Goal: Task Accomplishment & Management: Complete application form

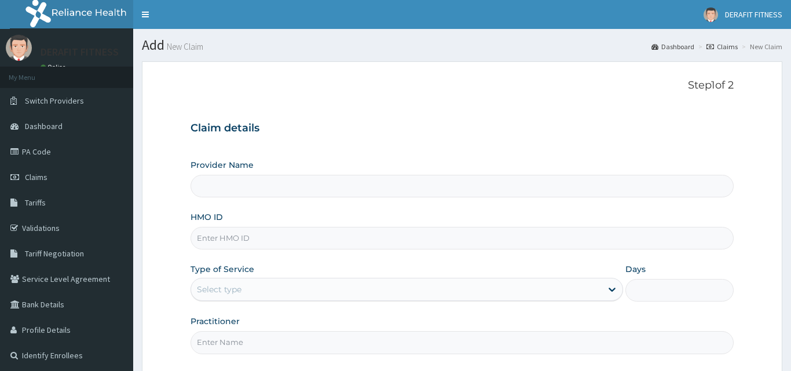
type input "DERAFIT FITNESS CLUB"
type input "1"
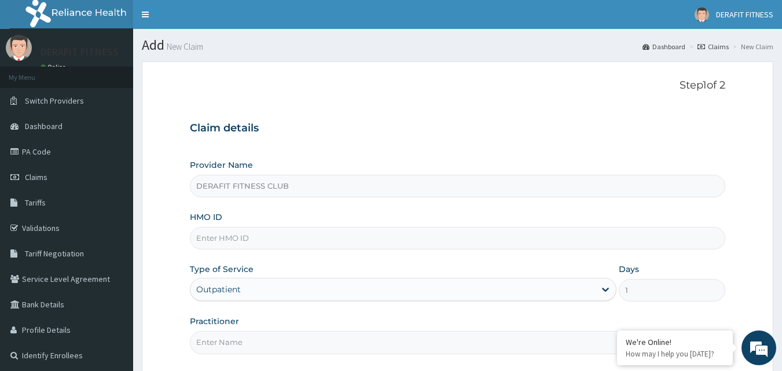
click at [240, 238] on input "HMO ID" at bounding box center [458, 238] width 536 height 23
paste input "PSA/10026/A"
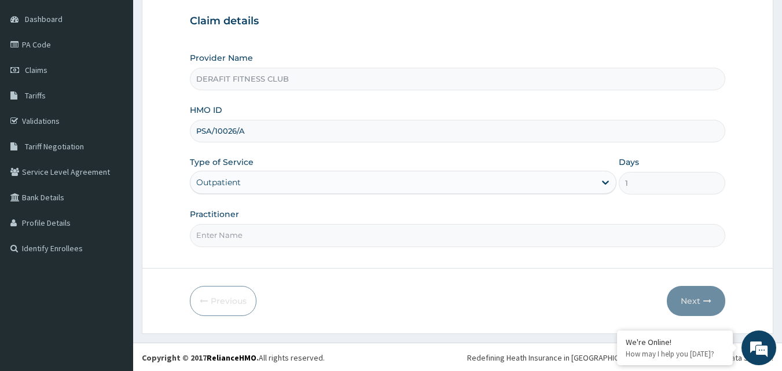
scroll to position [108, 0]
type input "PSA/10026/A"
click at [254, 241] on input "Practitioner" at bounding box center [458, 234] width 536 height 23
type input "n"
type input "NKECHI DORIS"
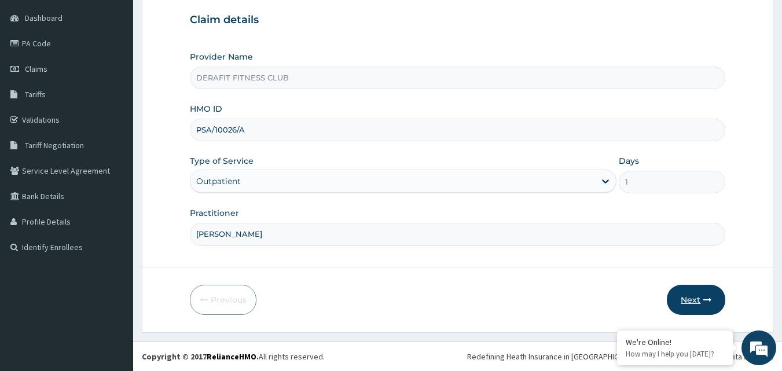
click at [715, 301] on button "Next" at bounding box center [696, 300] width 58 height 30
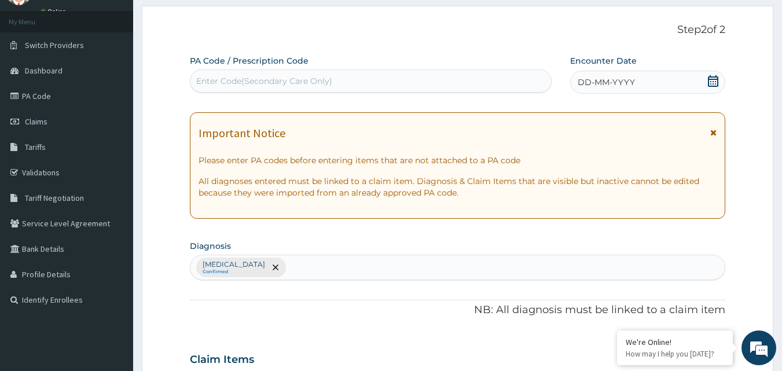
scroll to position [50, 0]
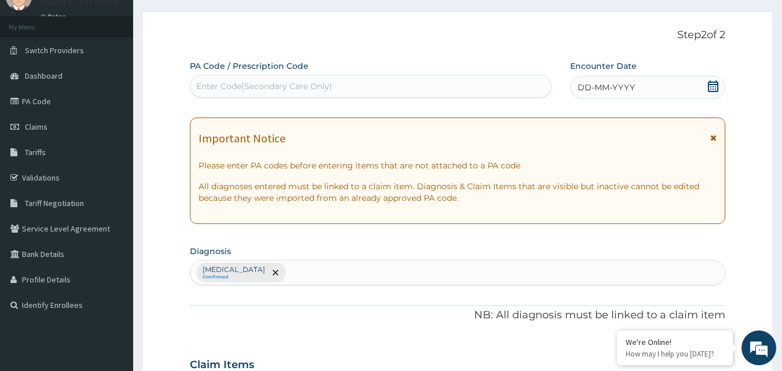
click at [244, 83] on div "Enter Code(Secondary Care Only)" at bounding box center [264, 87] width 136 height 12
paste input "PA/C652D6"
type input "PA/C652D6"
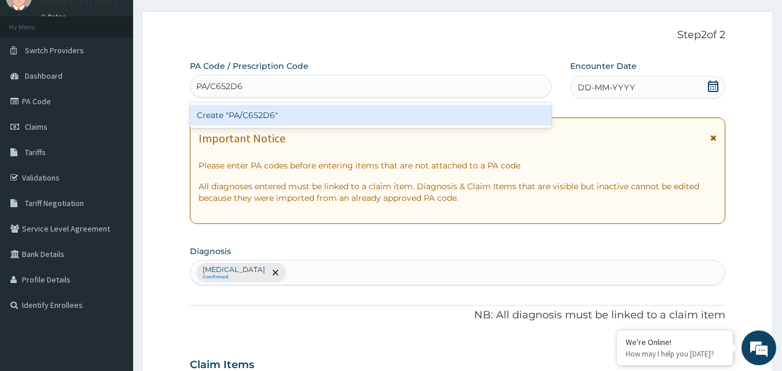
click at [302, 116] on div "Create "PA/C652D6"" at bounding box center [371, 115] width 363 height 21
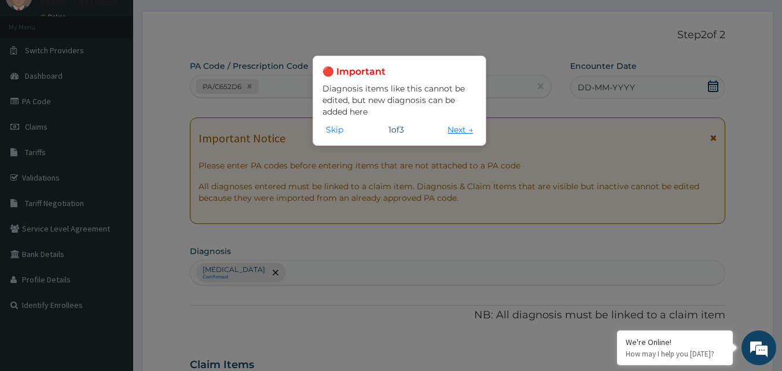
click at [460, 133] on button "Next →" at bounding box center [460, 129] width 32 height 13
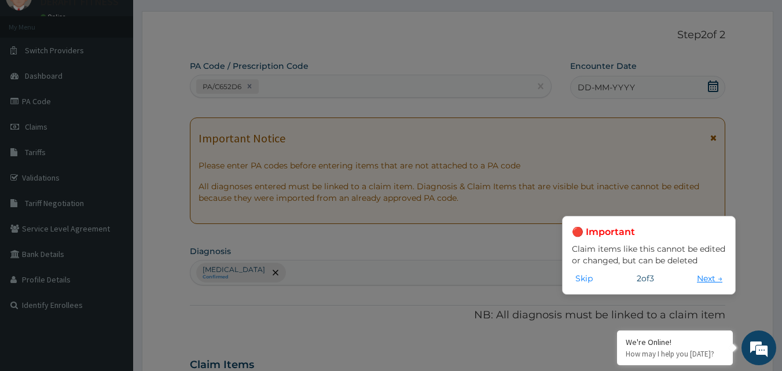
click at [712, 284] on button "Next →" at bounding box center [710, 278] width 32 height 13
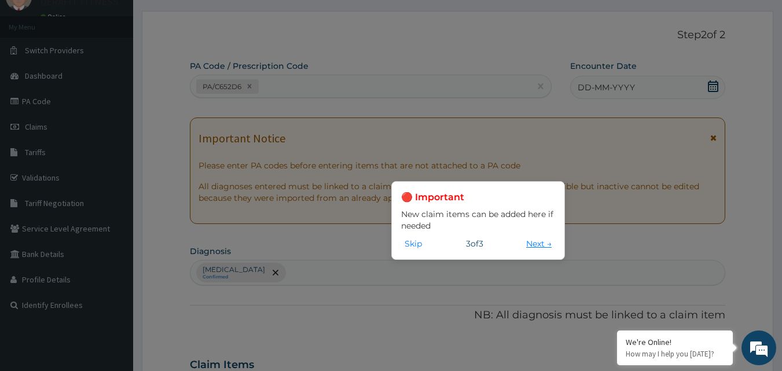
click at [544, 246] on button "Next →" at bounding box center [539, 243] width 32 height 13
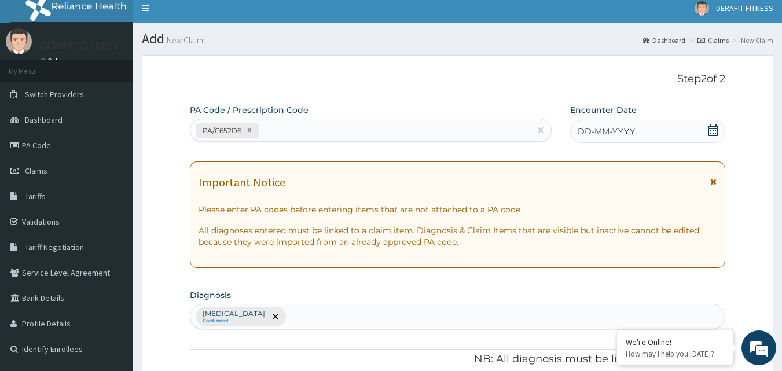
scroll to position [0, 0]
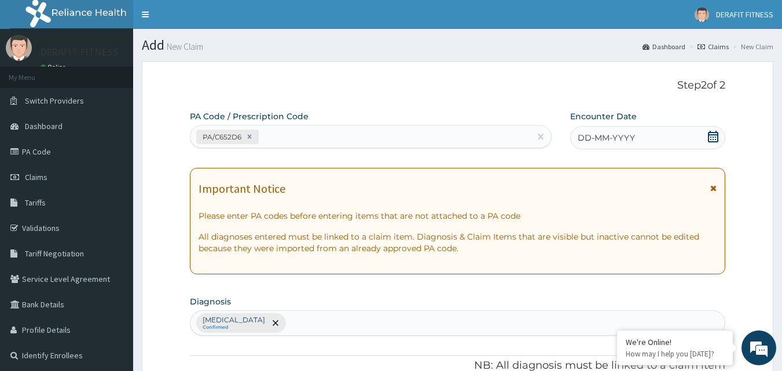
click at [275, 141] on div "PA/C652D6" at bounding box center [361, 136] width 341 height 19
click at [249, 137] on icon at bounding box center [249, 137] width 4 height 4
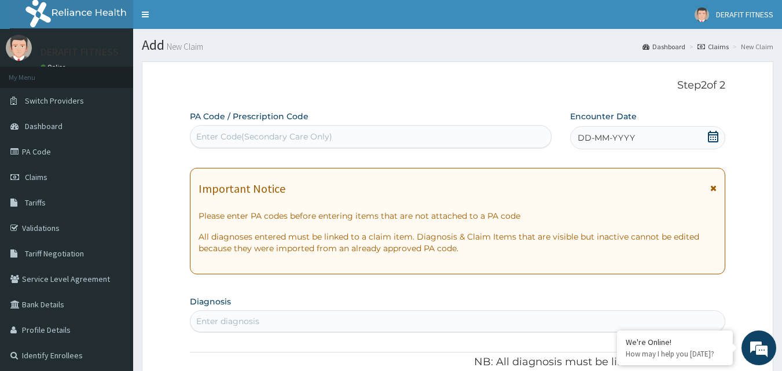
paste input "PA/C652D6"
type input "PA/C652D6"
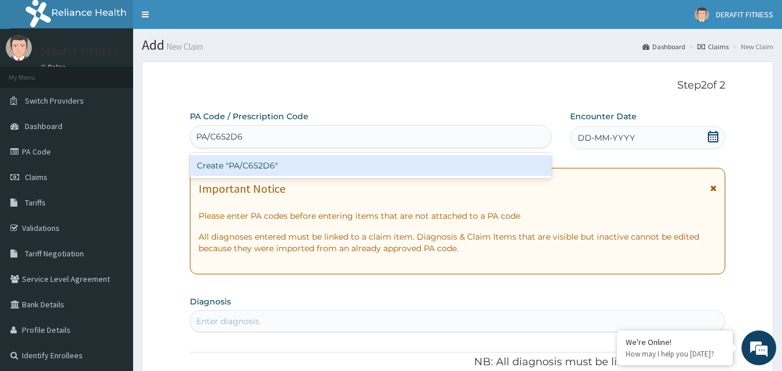
click at [271, 169] on div "Create "PA/C652D6"" at bounding box center [371, 165] width 363 height 21
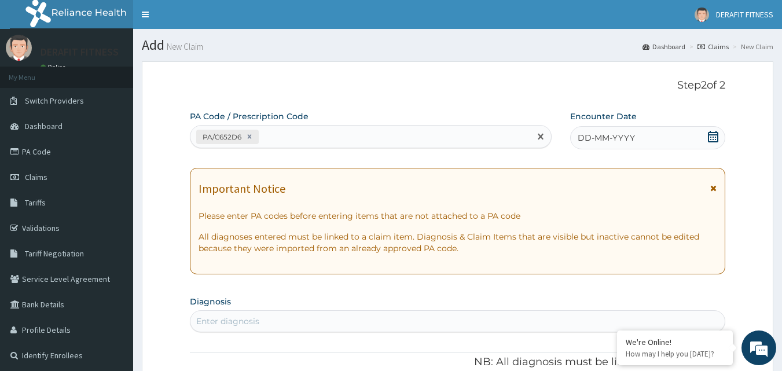
click at [714, 141] on icon at bounding box center [713, 137] width 10 height 12
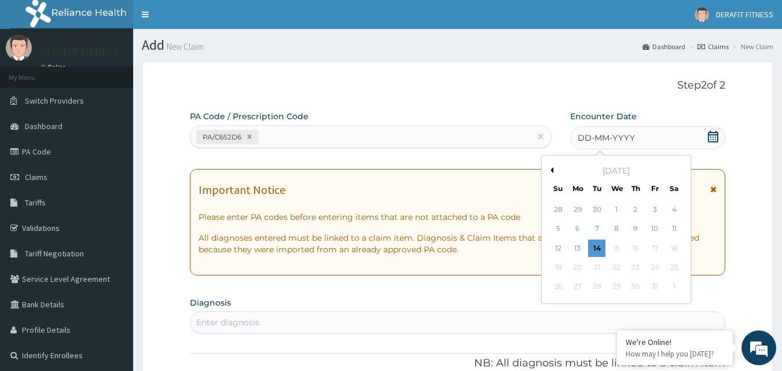
click at [549, 169] on button "Previous Month" at bounding box center [551, 170] width 6 height 6
click at [670, 263] on div "27" at bounding box center [674, 267] width 17 height 17
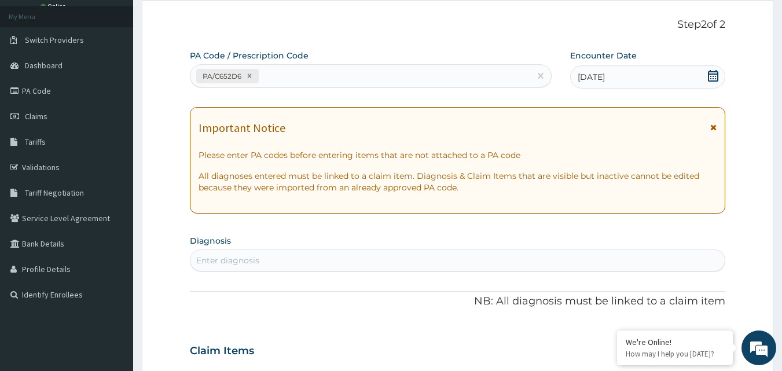
scroll to position [290, 0]
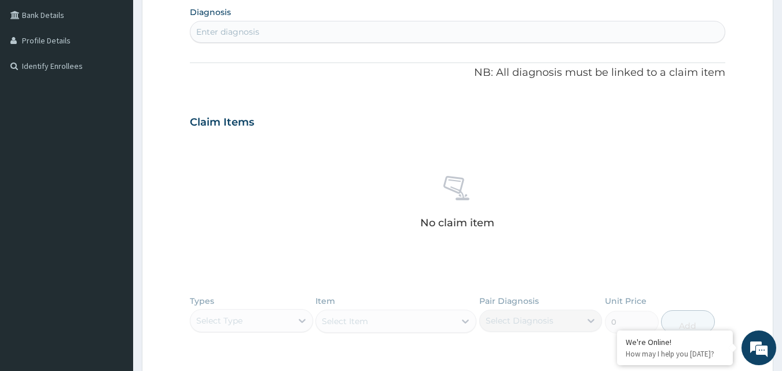
click at [287, 31] on div "Enter diagnosis" at bounding box center [458, 32] width 536 height 22
click at [227, 320] on div "Types Select Type Item Select Item Pair Diagnosis Select Diagnosis Unit Price 0…" at bounding box center [458, 323] width 536 height 67
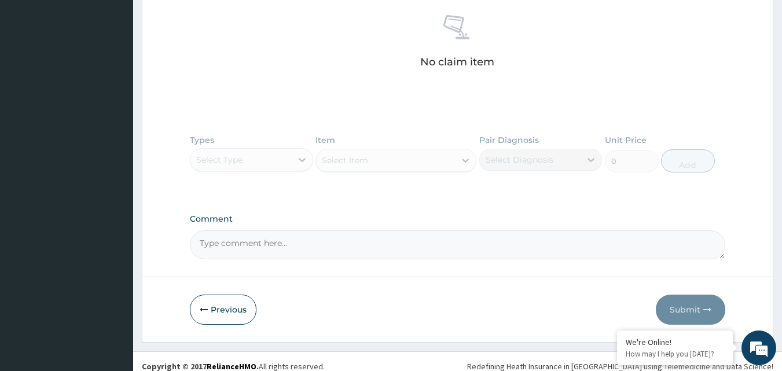
scroll to position [460, 0]
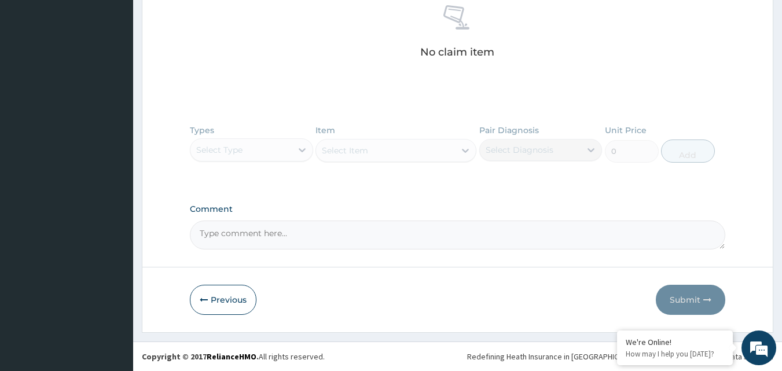
click at [233, 146] on div "Types Select Type Item Select Item Pair Diagnosis Select Diagnosis Unit Price 0…" at bounding box center [458, 152] width 536 height 67
click at [242, 154] on div "Types Select Type Item Select Item Pair Diagnosis Select Diagnosis Unit Price 0…" at bounding box center [458, 152] width 536 height 67
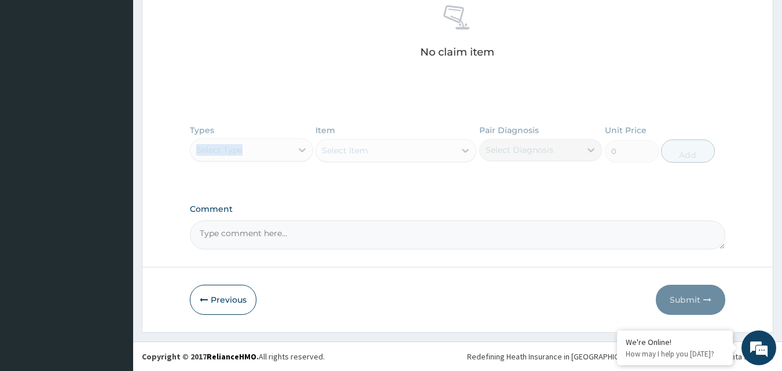
click at [297, 151] on div "Types Select Type Item Select Item Pair Diagnosis Select Diagnosis Unit Price 0…" at bounding box center [458, 152] width 536 height 67
click at [307, 153] on div "Types Select Type Item Select Item Pair Diagnosis Select Diagnosis Unit Price 0…" at bounding box center [458, 152] width 536 height 67
click at [308, 153] on div "Types Select Type Item Select Item Pair Diagnosis Select Diagnosis Unit Price 0…" at bounding box center [458, 152] width 536 height 67
click at [550, 160] on div "Types Select Type Item Select Item Pair Diagnosis Select Diagnosis Unit Price 0…" at bounding box center [458, 152] width 536 height 67
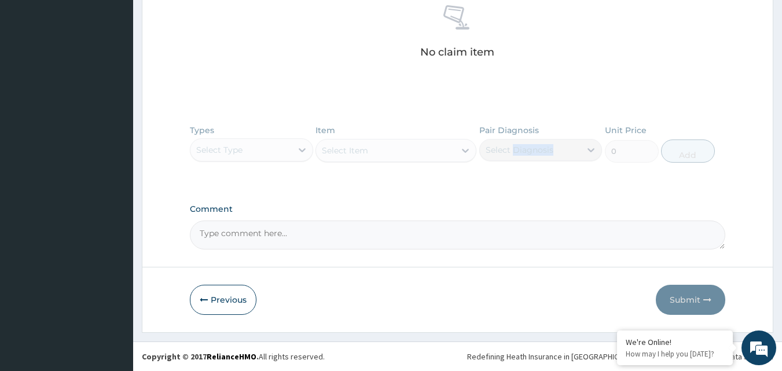
click at [550, 160] on div "Types Select Type Item Select Item Pair Diagnosis Select Diagnosis Unit Price 0…" at bounding box center [458, 152] width 536 height 67
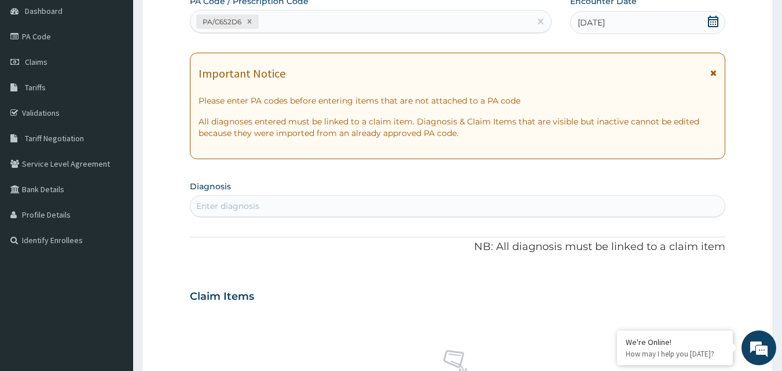
scroll to position [116, 0]
click at [385, 202] on div "Enter diagnosis" at bounding box center [458, 206] width 536 height 22
click at [401, 209] on div "Enter diagnosis" at bounding box center [458, 206] width 536 height 22
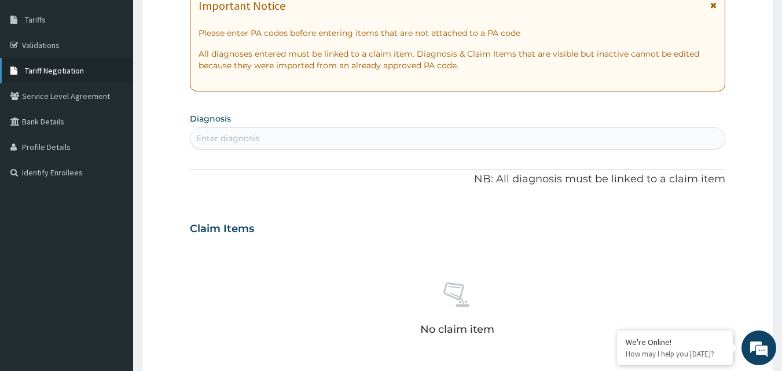
scroll to position [171, 0]
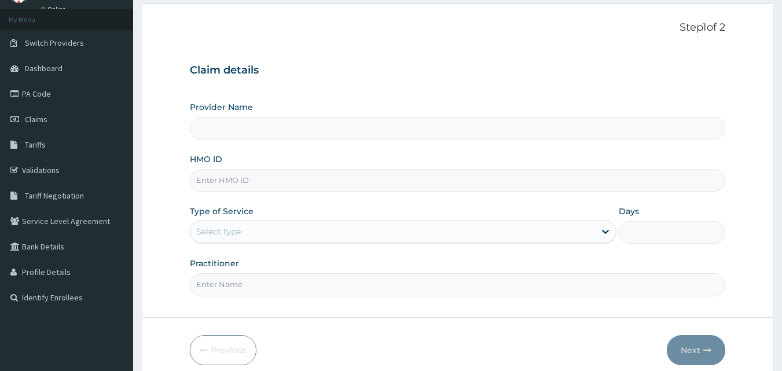
click at [307, 117] on input "Provider Name" at bounding box center [458, 128] width 536 height 23
click at [296, 134] on input "Provider Name" at bounding box center [458, 128] width 536 height 23
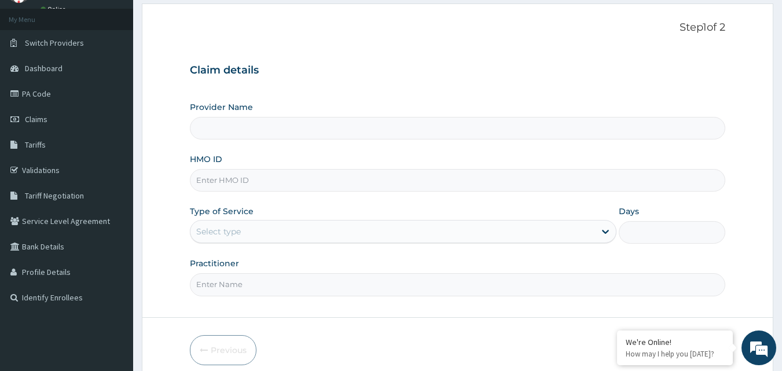
type input "DERAFIT FITNESS CLUB"
type input "1"
click at [226, 179] on input "HMO ID" at bounding box center [458, 180] width 536 height 23
paste input "PSA/10026/A"
type input "PSA/10026/A"
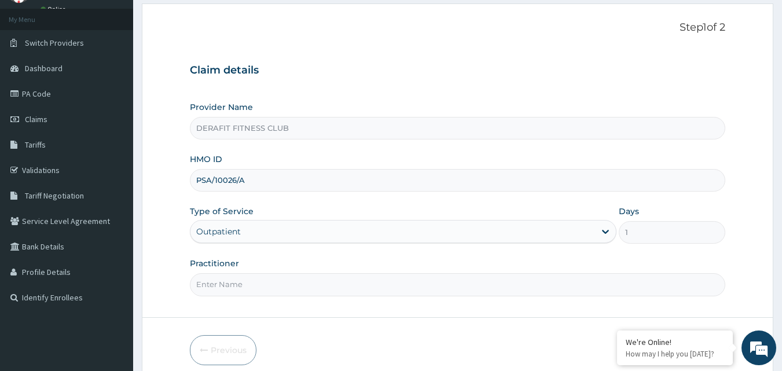
click at [240, 283] on input "Practitioner" at bounding box center [458, 284] width 536 height 23
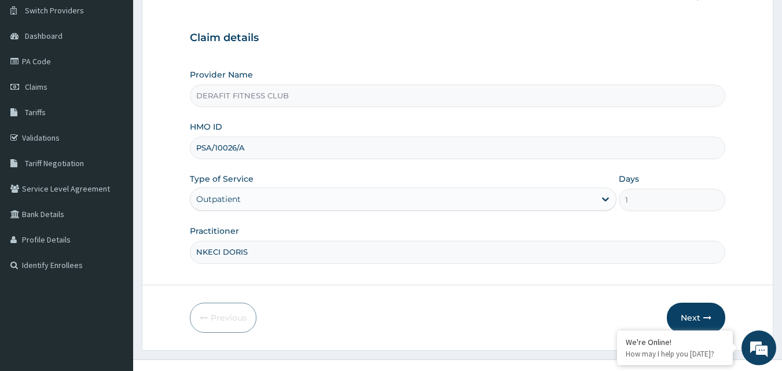
scroll to position [108, 0]
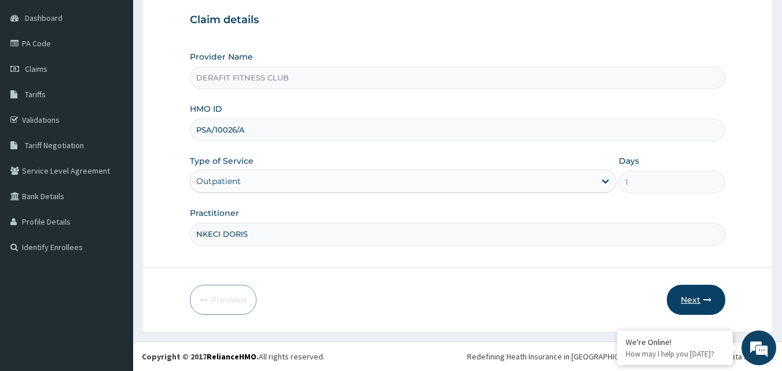
type input "NKECI DORIS"
click at [696, 297] on button "Next" at bounding box center [696, 300] width 58 height 30
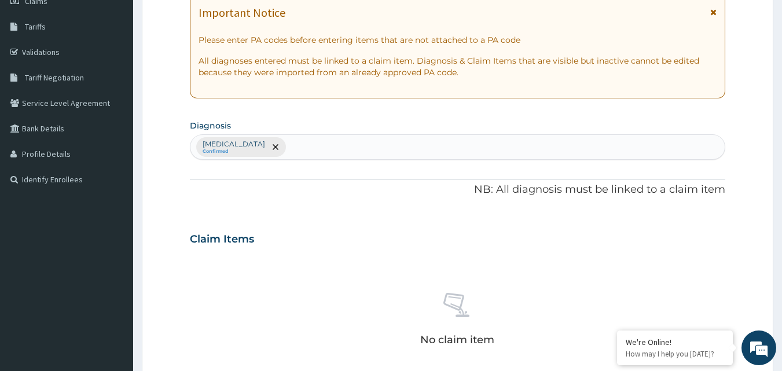
scroll to position [282, 0]
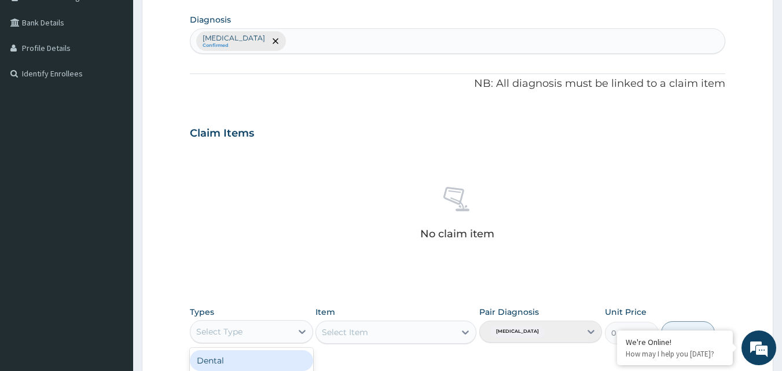
click at [229, 329] on div "Select Type" at bounding box center [219, 332] width 46 height 12
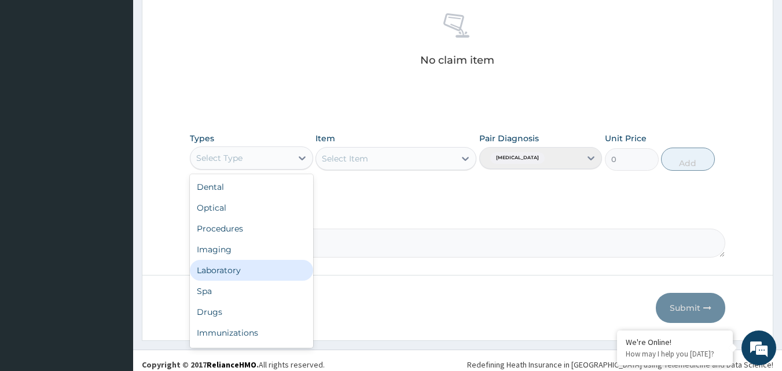
scroll to position [39, 0]
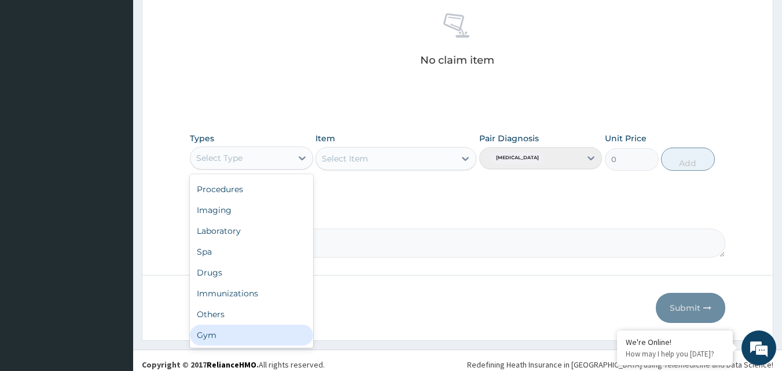
drag, startPoint x: 233, startPoint y: 335, endPoint x: 347, endPoint y: 195, distance: 179.9
click at [236, 333] on div "Gym" at bounding box center [251, 335] width 123 height 21
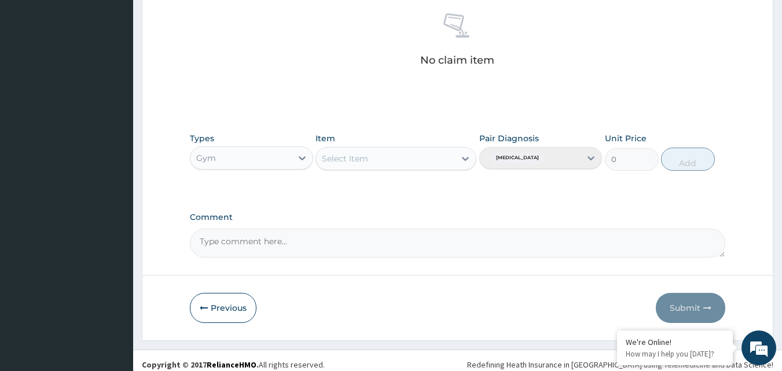
click at [442, 160] on div "Select Item" at bounding box center [385, 158] width 139 height 19
click at [379, 188] on div "GYM" at bounding box center [396, 187] width 161 height 21
type input "3500"
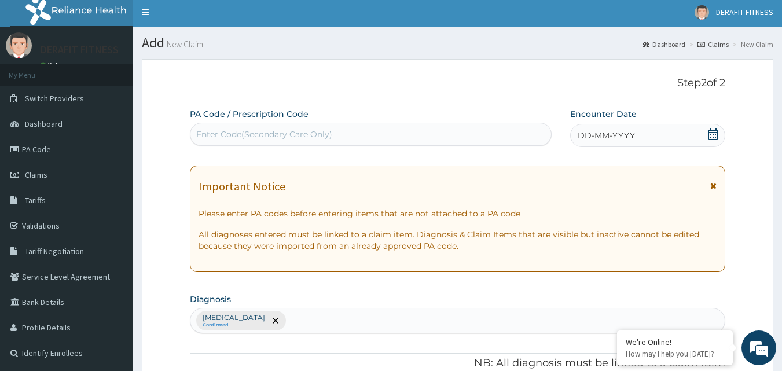
scroll to position [0, 0]
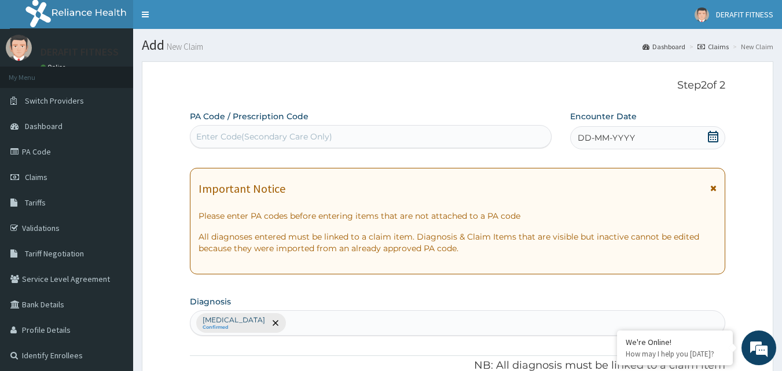
click at [259, 127] on div "Enter Code(Secondary Care Only)" at bounding box center [371, 136] width 361 height 19
paste input "PA/C652D6"
type input "PA/C652D6"
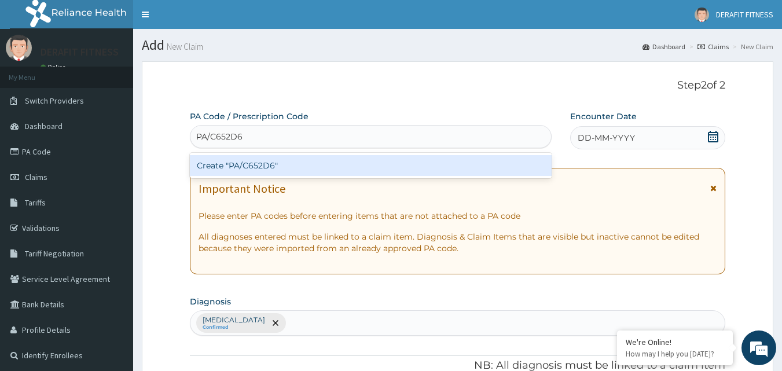
click at [336, 162] on div "Create "PA/C652D6"" at bounding box center [371, 165] width 363 height 21
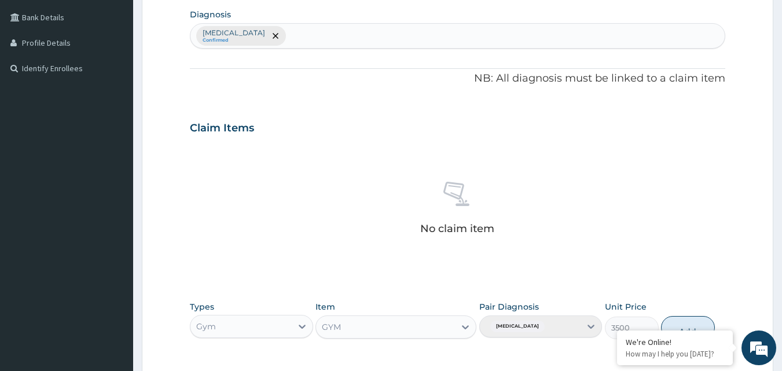
scroll to position [58, 0]
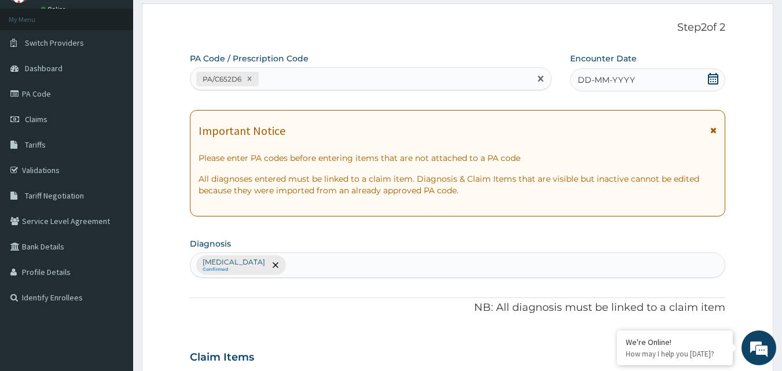
click at [716, 80] on icon at bounding box center [714, 79] width 12 height 12
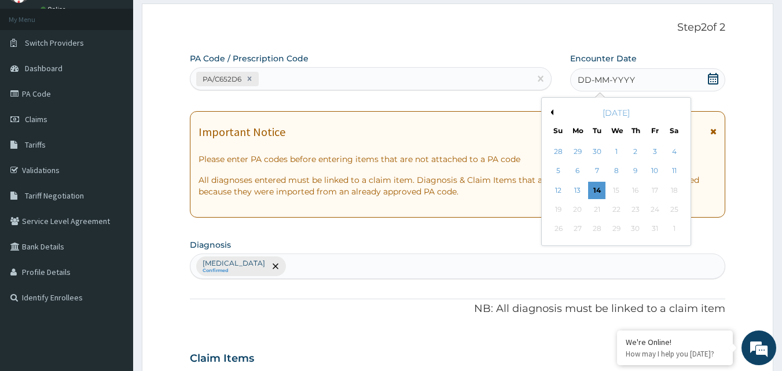
click at [554, 115] on div "October 2025" at bounding box center [617, 113] width 140 height 12
click at [551, 112] on button "Previous Month" at bounding box center [551, 112] width 6 height 6
click at [674, 204] on div "27" at bounding box center [674, 209] width 17 height 17
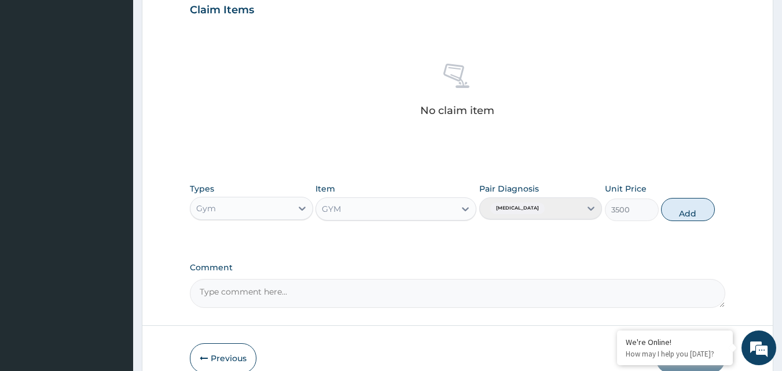
scroll to position [464, 0]
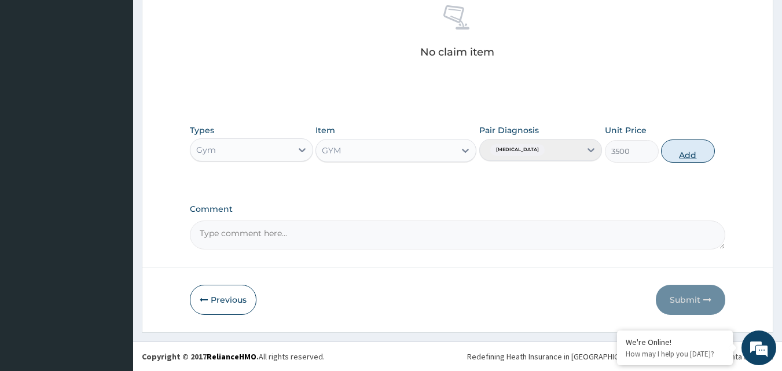
click at [686, 153] on button "Add" at bounding box center [688, 151] width 54 height 23
type input "0"
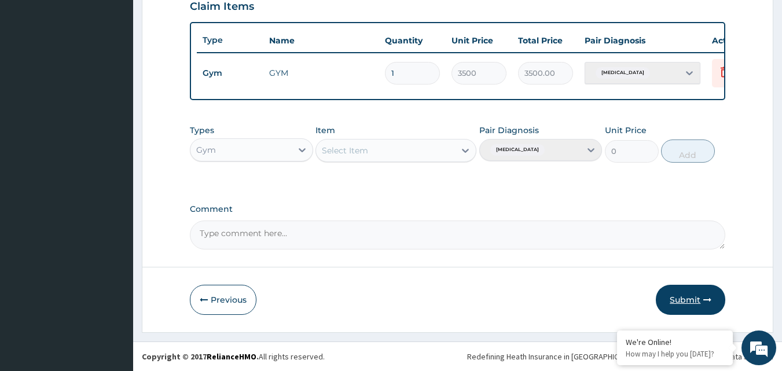
drag, startPoint x: 680, startPoint y: 295, endPoint x: 668, endPoint y: 295, distance: 11.6
click at [680, 296] on button "Submit" at bounding box center [690, 300] width 69 height 30
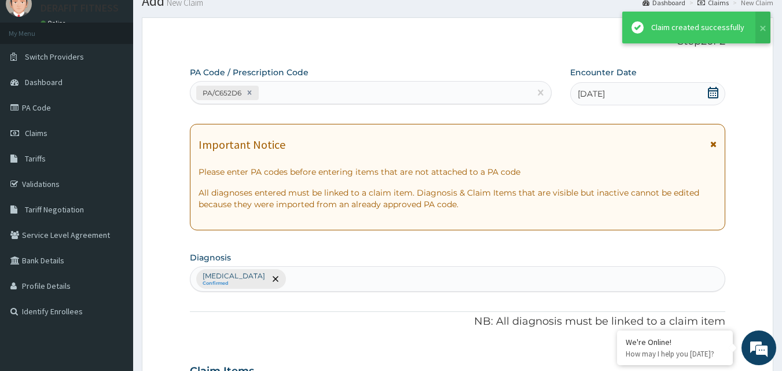
scroll to position [418, 0]
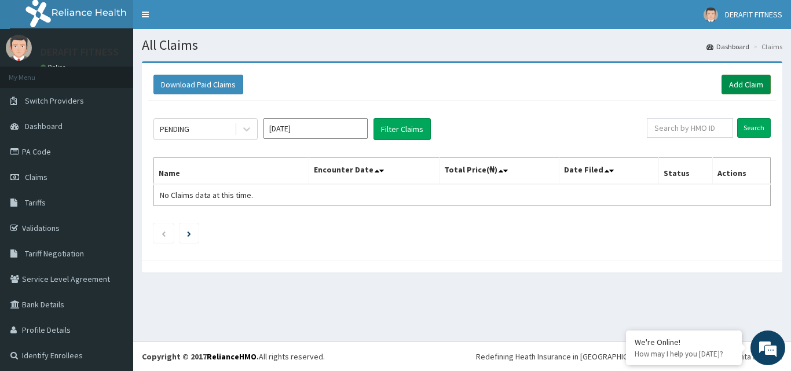
click at [740, 83] on link "Add Claim" at bounding box center [746, 85] width 49 height 20
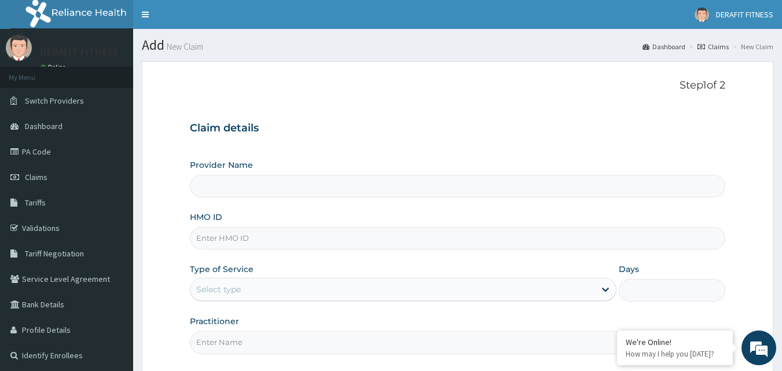
type input "DERAFIT FITNESS CLUB"
type input "1"
click at [245, 233] on input "HMO ID" at bounding box center [458, 238] width 536 height 23
paste input "PSA/10026/A"
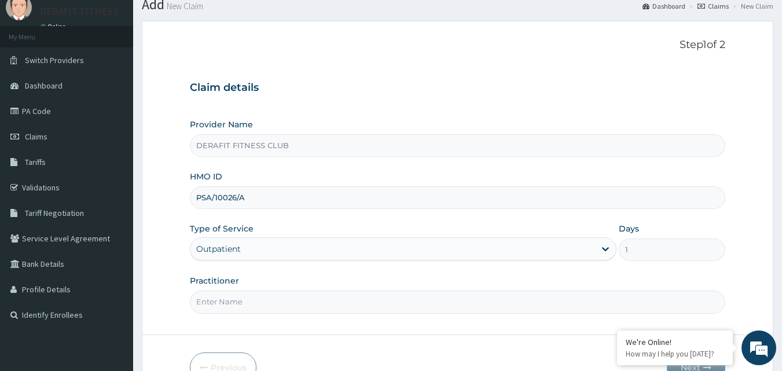
scroll to position [108, 0]
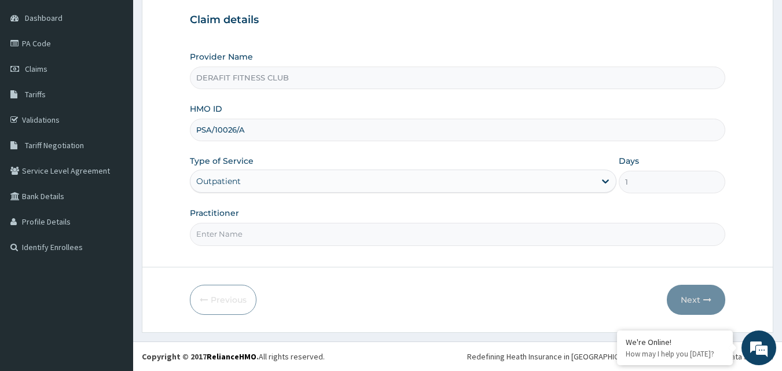
type input "PSA/10026/A"
click at [222, 236] on input "Practitioner" at bounding box center [458, 234] width 536 height 23
type input "NKECHI DORIS"
click at [689, 298] on button "Next" at bounding box center [696, 300] width 58 height 30
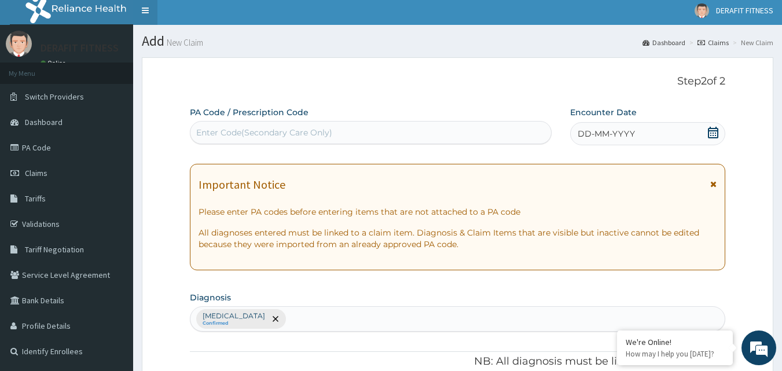
scroll to position [0, 0]
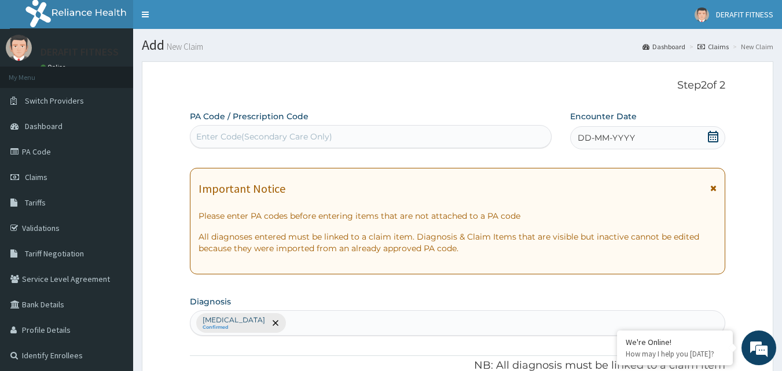
click at [245, 127] on div "Enter Code(Secondary Care Only)" at bounding box center [371, 136] width 361 height 19
paste input "PA/7EFF24"
type input "PA/7EFF24"
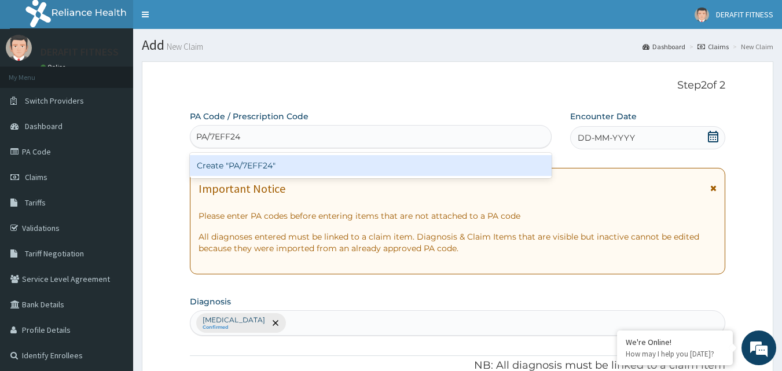
click at [265, 170] on div "Create "PA/7EFF24"" at bounding box center [371, 165] width 363 height 21
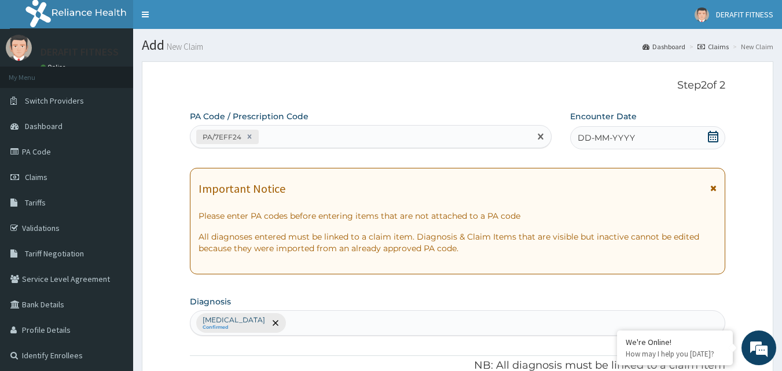
click at [710, 136] on icon at bounding box center [714, 137] width 12 height 12
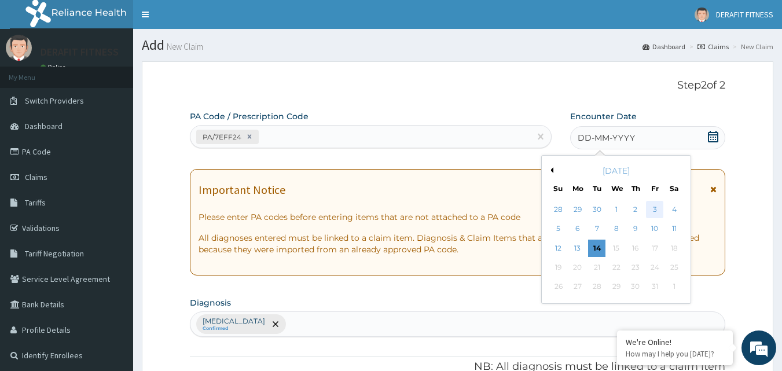
click at [657, 206] on div "3" at bounding box center [654, 209] width 17 height 17
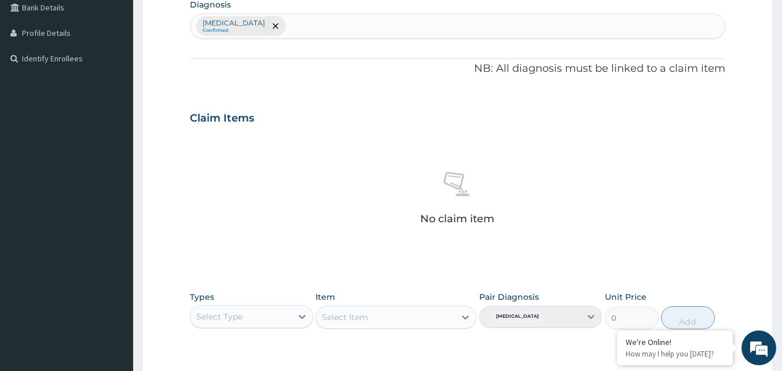
scroll to position [405, 0]
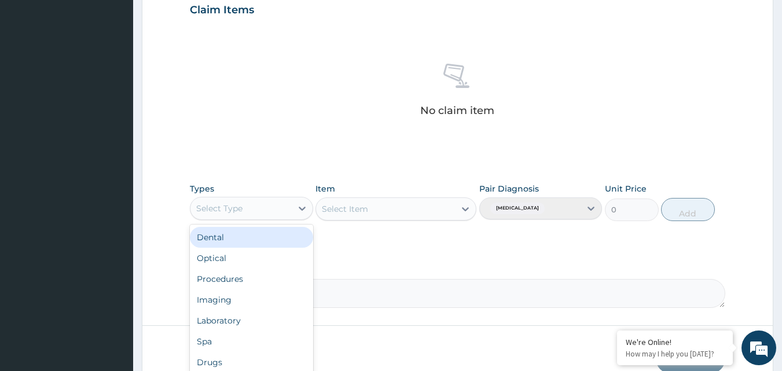
click at [257, 213] on div "Select Type" at bounding box center [241, 208] width 101 height 19
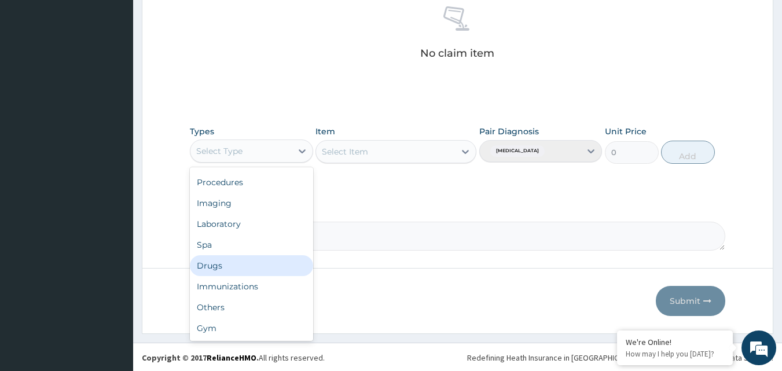
scroll to position [464, 0]
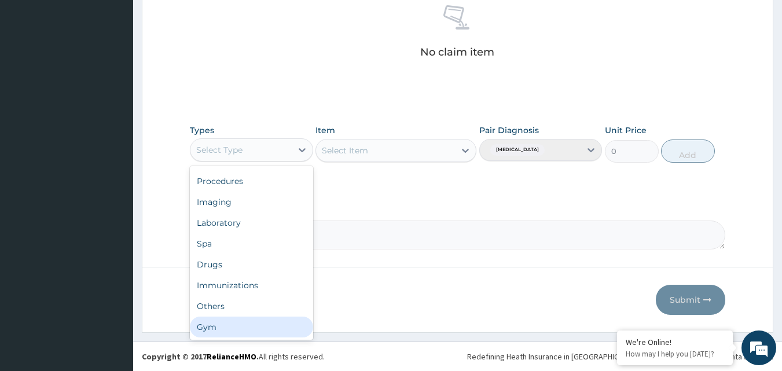
drag, startPoint x: 237, startPoint y: 332, endPoint x: 377, endPoint y: 172, distance: 212.6
click at [243, 326] on div "Gym" at bounding box center [251, 327] width 123 height 21
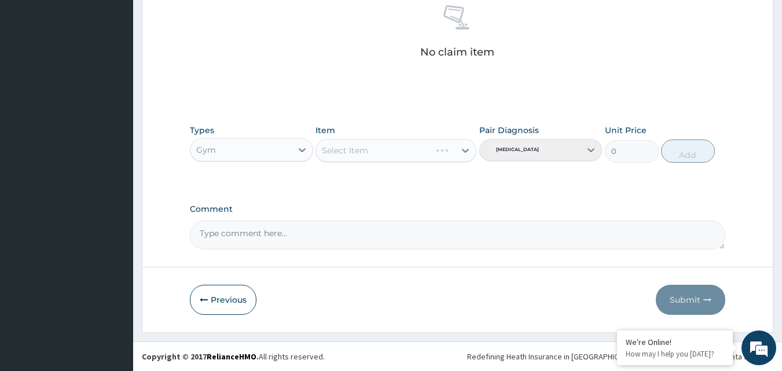
click at [424, 149] on div "Select Item" at bounding box center [396, 150] width 161 height 23
click at [466, 152] on div "Select Item" at bounding box center [396, 150] width 161 height 23
drag, startPoint x: 460, startPoint y: 149, endPoint x: 399, endPoint y: 184, distance: 69.8
click at [460, 150] on icon at bounding box center [466, 151] width 12 height 12
drag, startPoint x: 396, startPoint y: 184, endPoint x: 626, endPoint y: 173, distance: 230.8
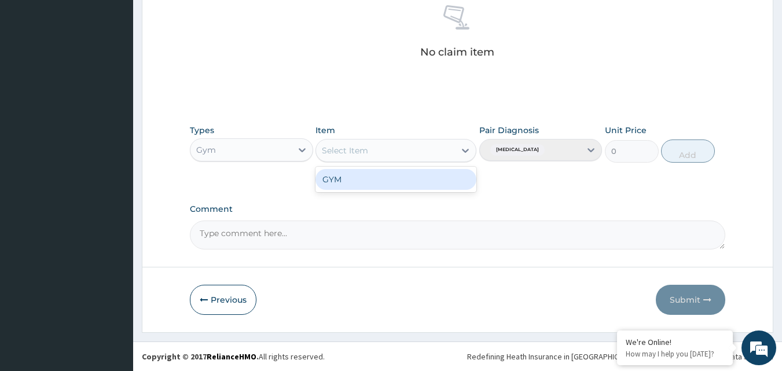
click at [409, 181] on div "GYM" at bounding box center [396, 179] width 161 height 21
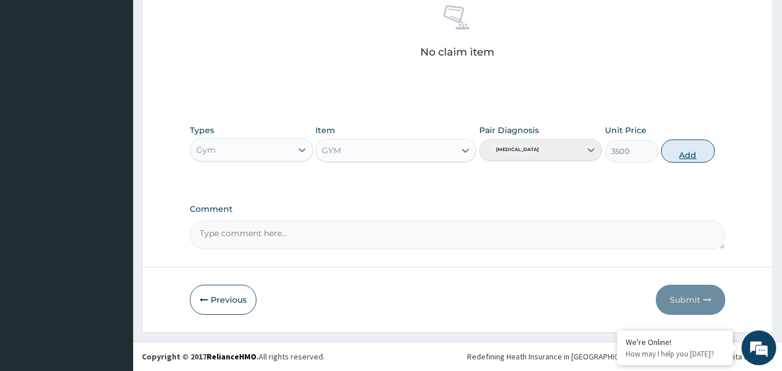
click at [680, 149] on button "Add" at bounding box center [688, 151] width 54 height 23
type input "0"
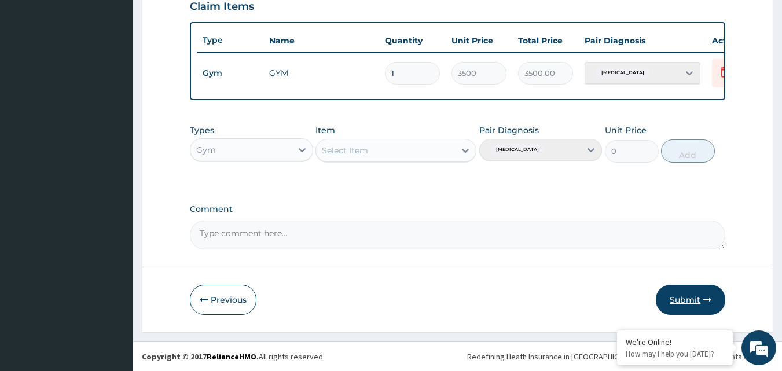
click at [687, 294] on button "Submit" at bounding box center [690, 300] width 69 height 30
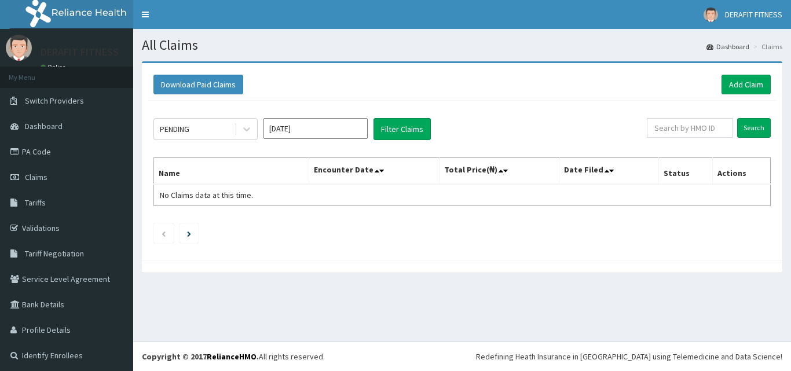
click at [744, 88] on link "Add Claim" at bounding box center [746, 85] width 49 height 20
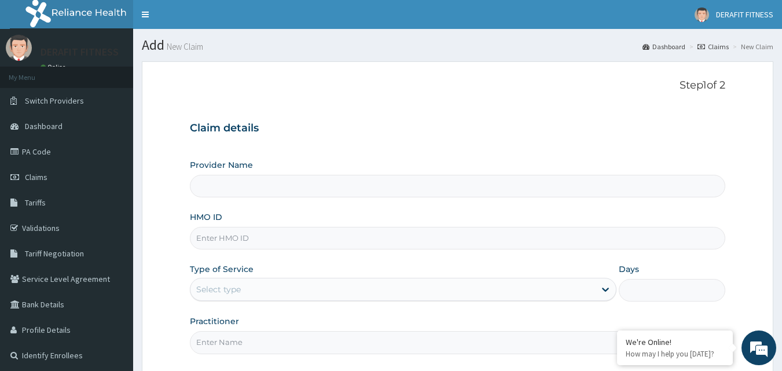
click at [243, 246] on input "HMO ID" at bounding box center [458, 238] width 536 height 23
paste input "PSA/10026/A"
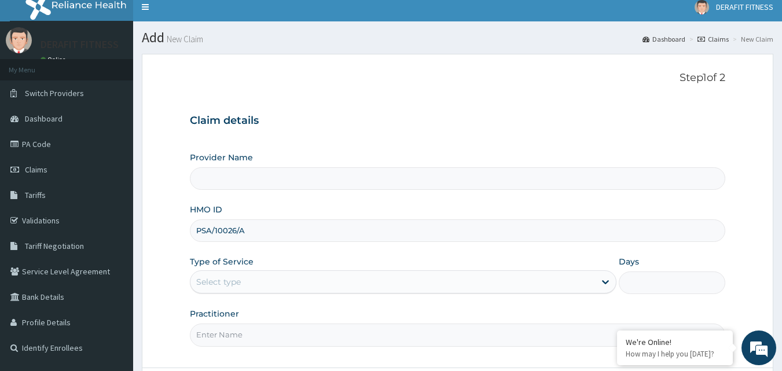
scroll to position [108, 0]
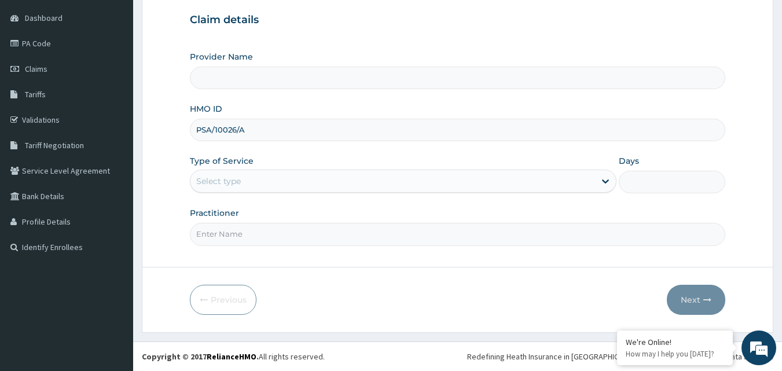
type input "PSA/10026/A"
click at [230, 229] on input "Practitioner" at bounding box center [458, 234] width 536 height 23
type input "NKEC"
type input "DERAFIT FITNESS CLUB"
type input "1"
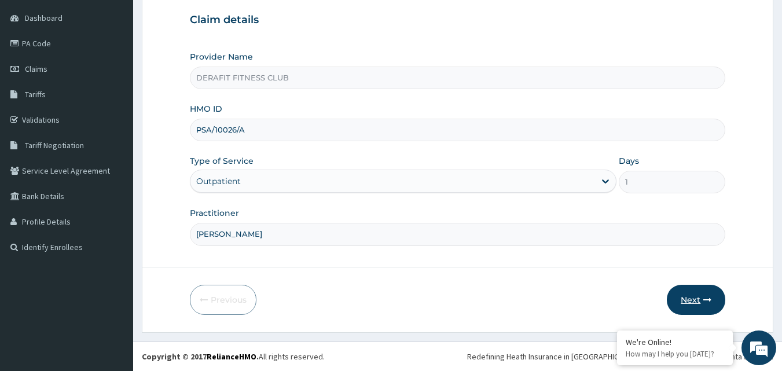
type input "[PERSON_NAME]"
click at [696, 298] on button "Next" at bounding box center [696, 300] width 58 height 30
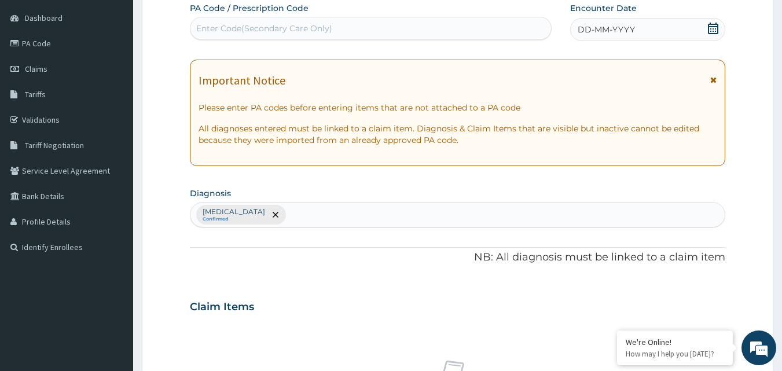
scroll to position [0, 0]
click at [259, 24] on div "Enter Code(Secondary Care Only)" at bounding box center [264, 29] width 136 height 12
paste input "PA/B8C22B"
type input "PA/B8C22B"
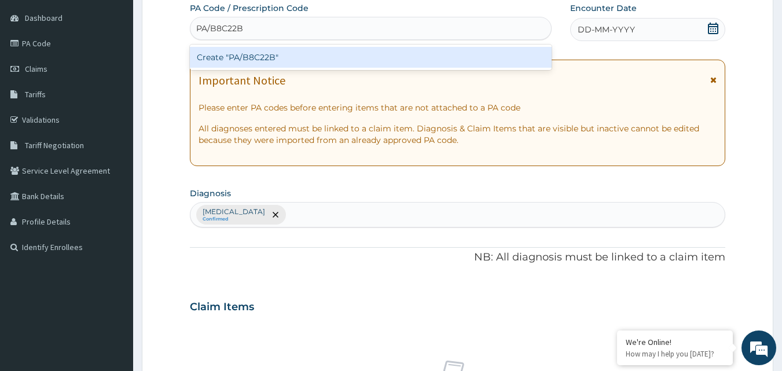
click at [356, 58] on div "Create "PA/B8C22B"" at bounding box center [371, 57] width 363 height 21
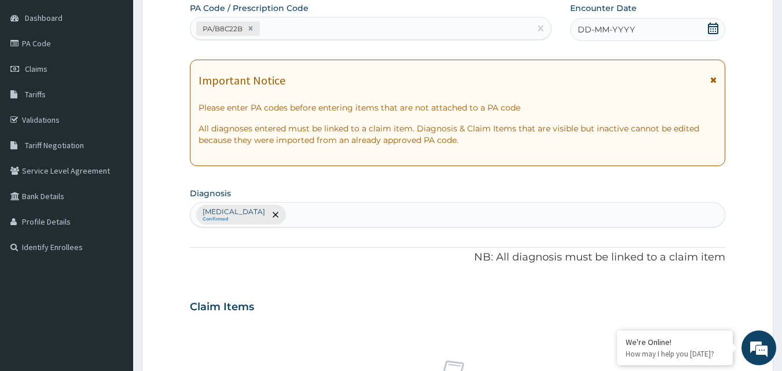
click at [705, 32] on div "DD-MM-YYYY" at bounding box center [647, 29] width 155 height 23
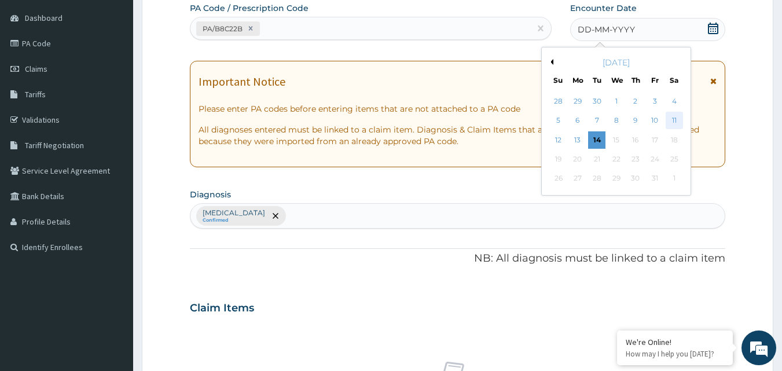
click at [673, 115] on div "11" at bounding box center [674, 120] width 17 height 17
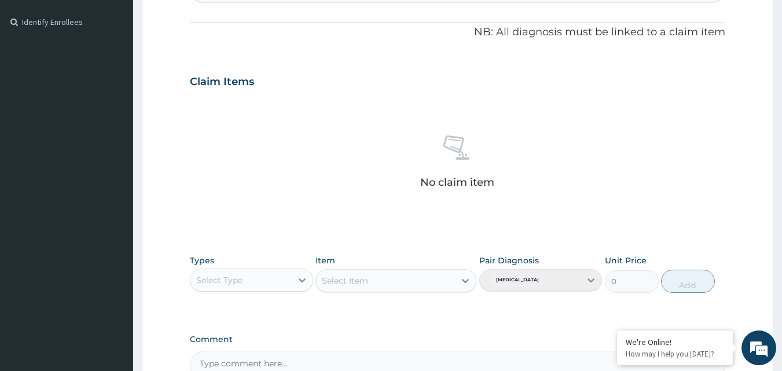
scroll to position [340, 0]
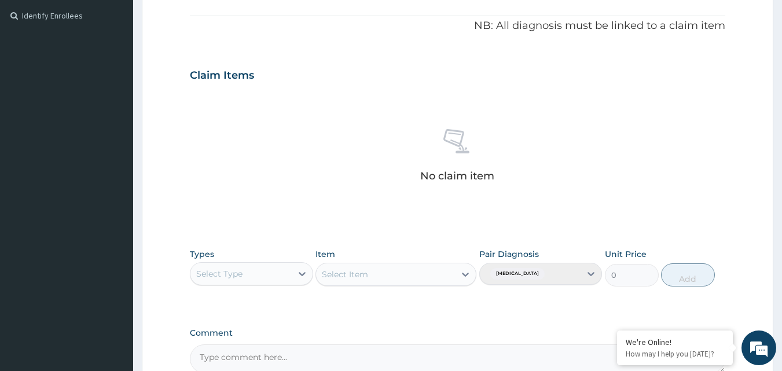
click at [251, 270] on div "Select Type" at bounding box center [241, 274] width 101 height 19
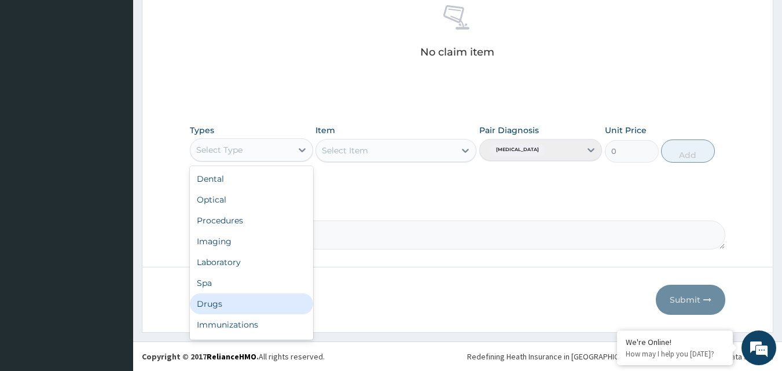
scroll to position [39, 0]
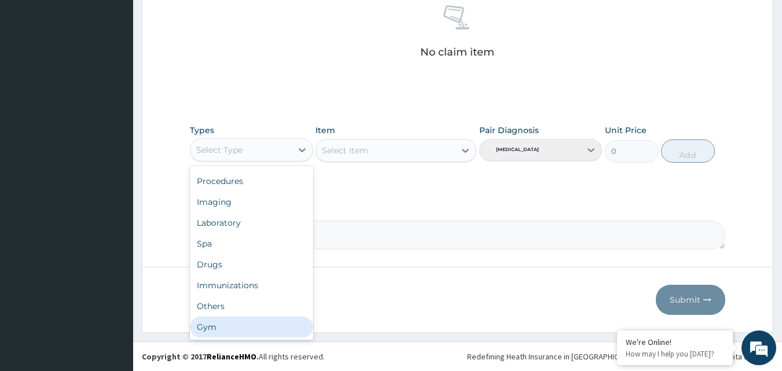
click at [244, 329] on div "Gym" at bounding box center [251, 327] width 123 height 21
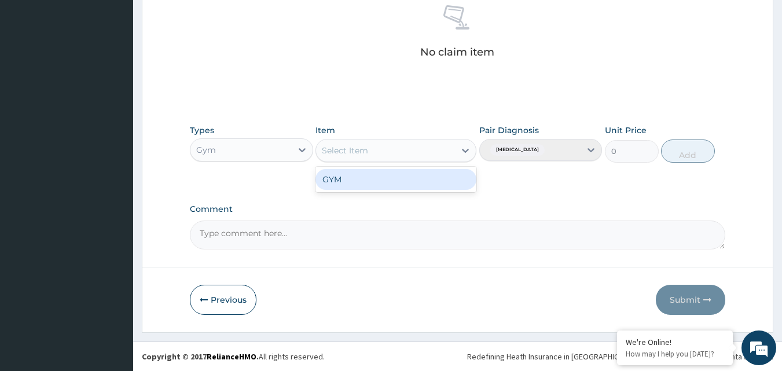
click at [416, 154] on div "Select Item" at bounding box center [385, 150] width 139 height 19
click at [390, 182] on div "GYM" at bounding box center [396, 179] width 161 height 21
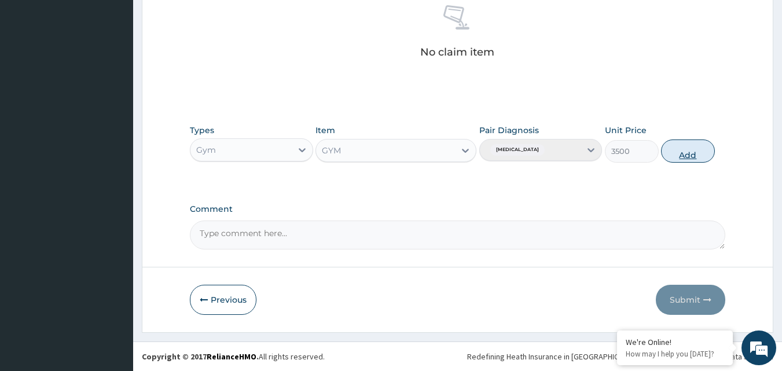
click at [689, 152] on button "Add" at bounding box center [688, 151] width 54 height 23
type input "0"
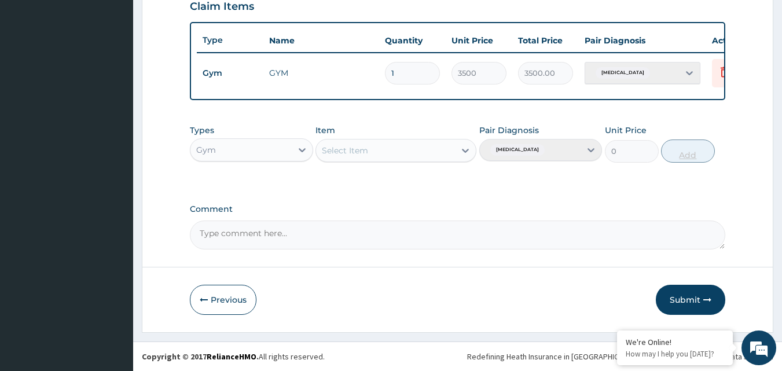
scroll to position [418, 0]
click at [689, 301] on button "Submit" at bounding box center [690, 300] width 69 height 30
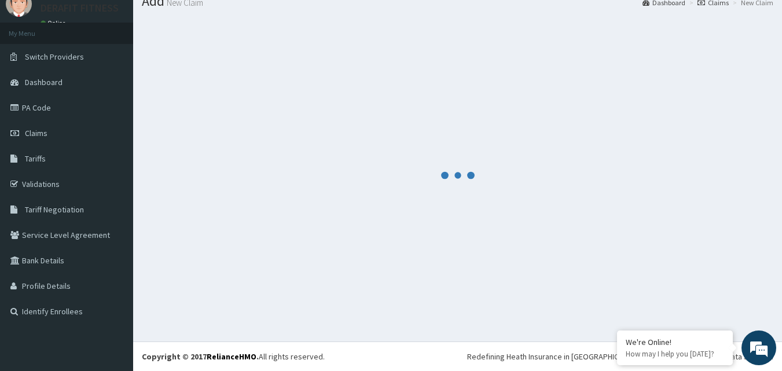
scroll to position [44, 0]
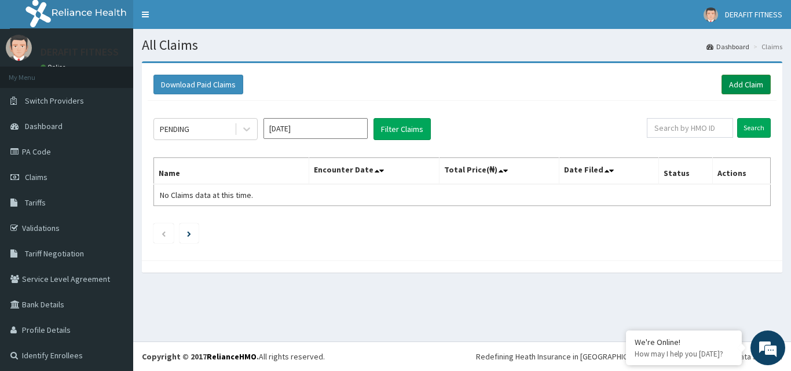
click at [733, 89] on link "Add Claim" at bounding box center [746, 85] width 49 height 20
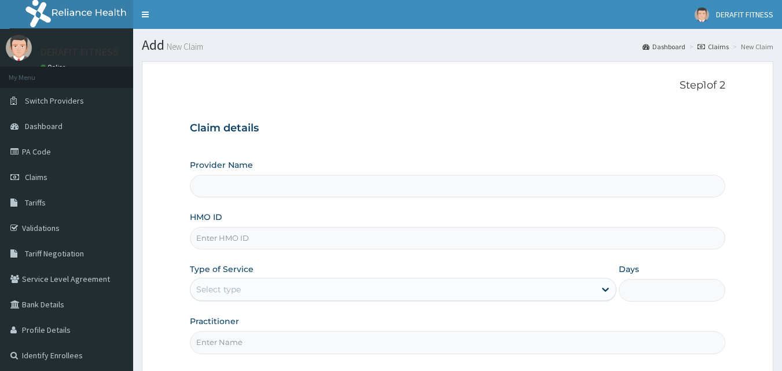
click at [234, 231] on input "HMO ID" at bounding box center [458, 238] width 536 height 23
paste input "PSA/10026/A"
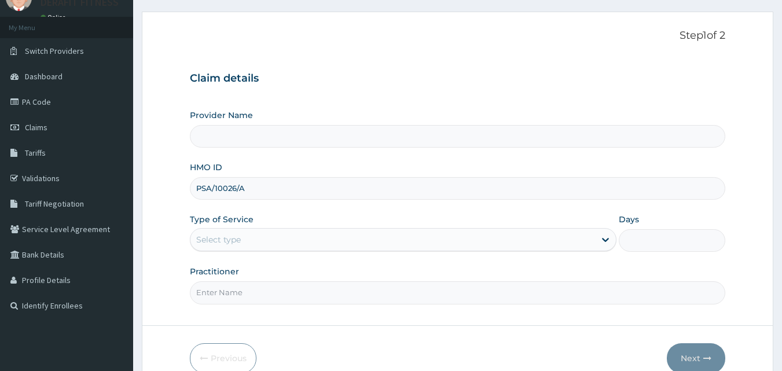
scroll to position [108, 0]
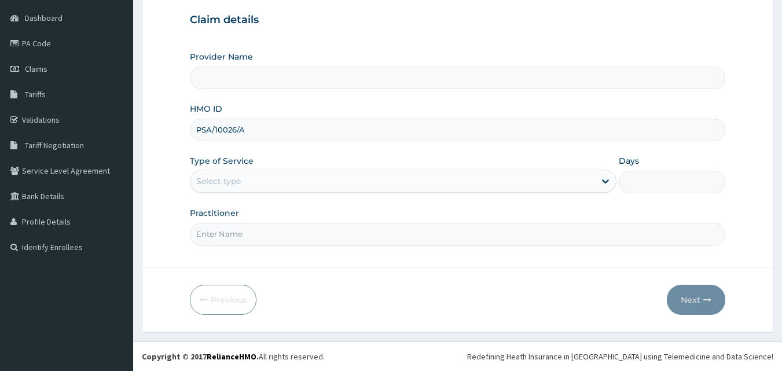
type input "PSA/10026/A"
click at [213, 237] on input "Practitioner" at bounding box center [458, 234] width 536 height 23
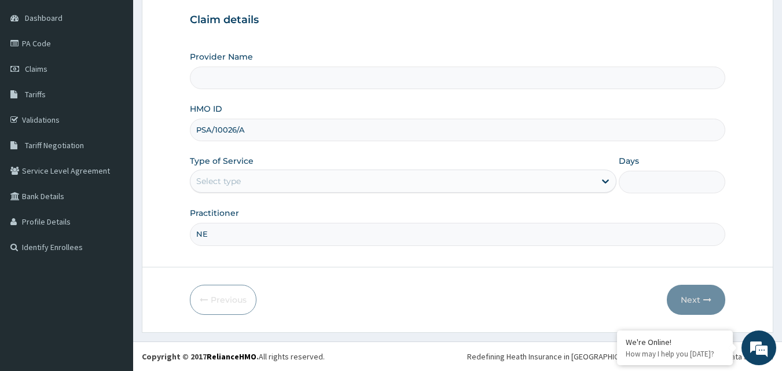
type input "N"
type input "DERAFIT FITNESS CLUB"
type input "1"
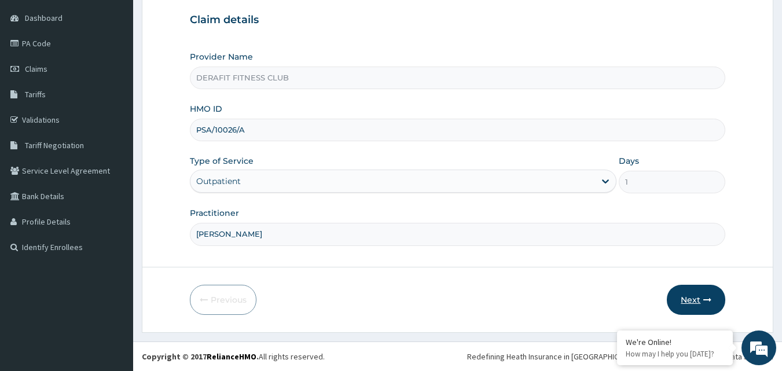
type input "[PERSON_NAME]"
click at [707, 298] on icon "button" at bounding box center [708, 300] width 8 height 8
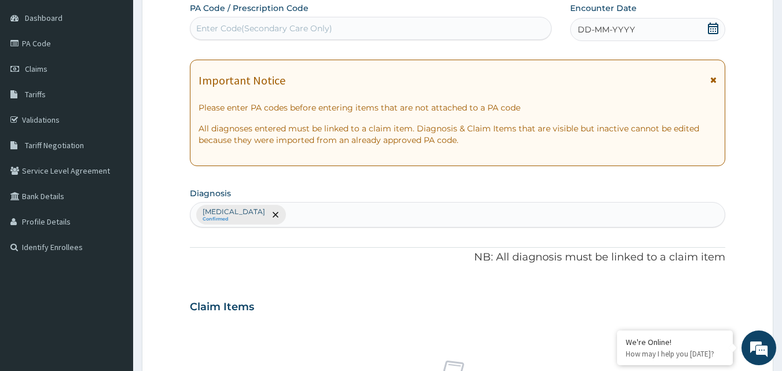
click at [245, 28] on div "Enter Code(Secondary Care Only)" at bounding box center [264, 29] width 136 height 12
paste input "PA/1DE012"
type input "PA/1DE012"
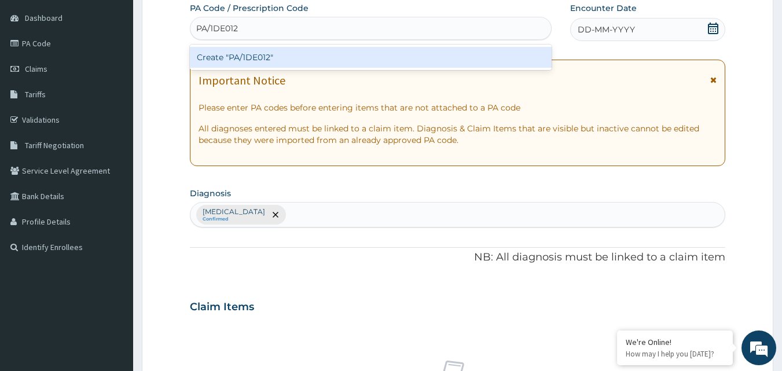
click at [284, 57] on div "Create "PA/1DE012"" at bounding box center [371, 57] width 363 height 21
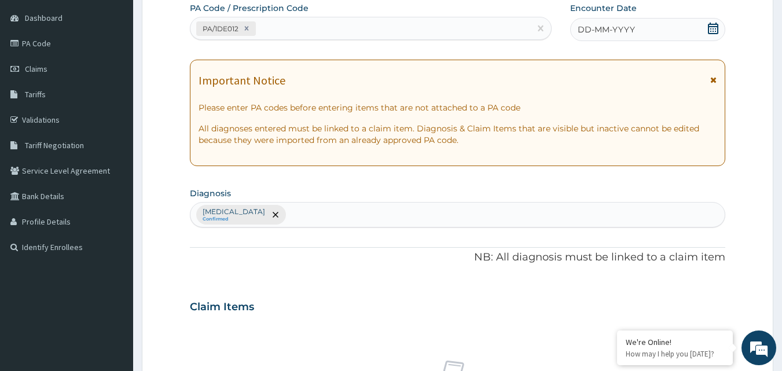
click at [709, 28] on icon at bounding box center [713, 29] width 10 height 12
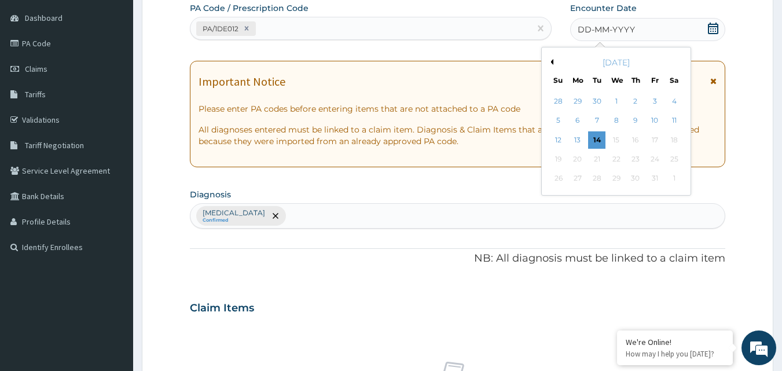
click at [553, 64] on button "Previous Month" at bounding box center [551, 62] width 6 height 6
click at [659, 155] on div "26" at bounding box center [654, 159] width 17 height 17
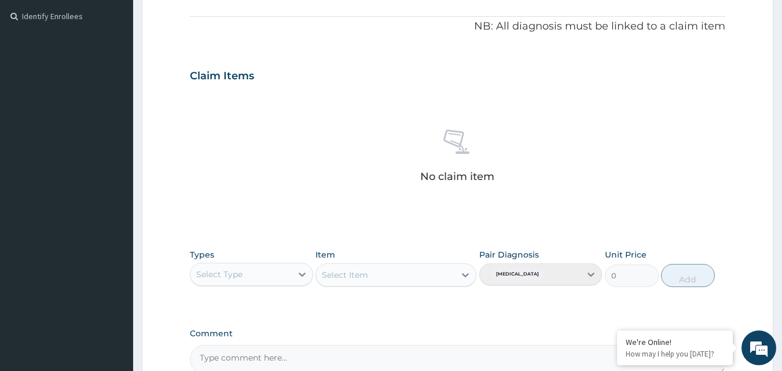
scroll to position [340, 0]
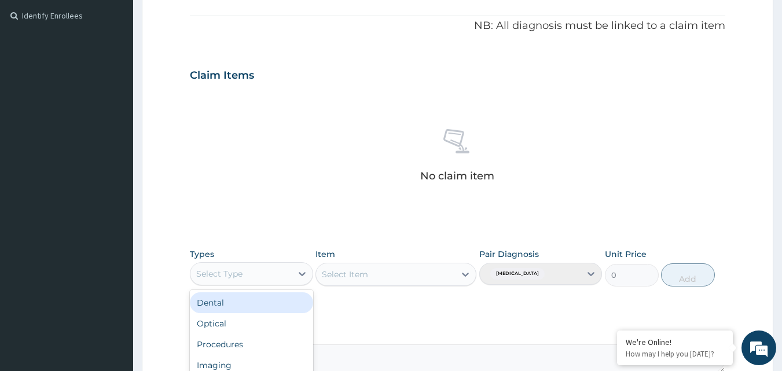
click at [233, 273] on div "Select Type" at bounding box center [219, 274] width 46 height 12
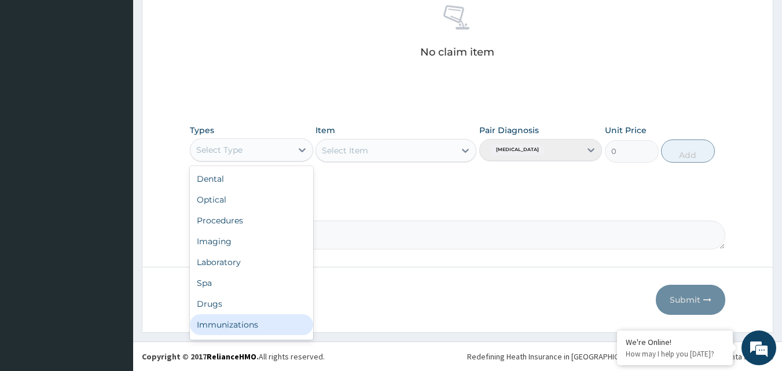
scroll to position [39, 0]
click at [233, 334] on div "Gym" at bounding box center [251, 327] width 123 height 21
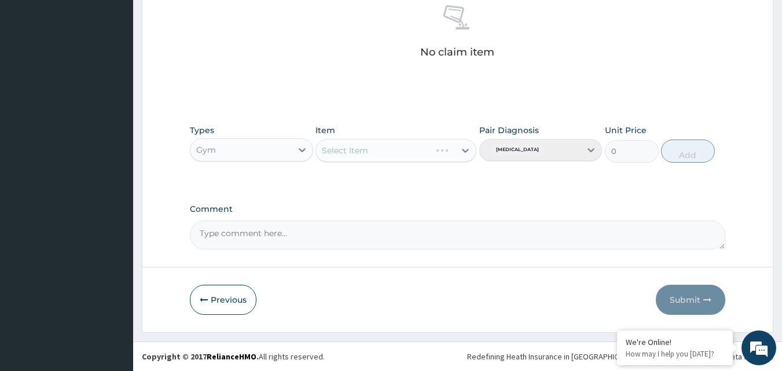
drag, startPoint x: 394, startPoint y: 152, endPoint x: 380, endPoint y: 177, distance: 28.5
click at [394, 153] on div "Select Item" at bounding box center [396, 150] width 161 height 23
click at [467, 156] on div "Select Item" at bounding box center [396, 150] width 161 height 23
click at [463, 156] on icon at bounding box center [466, 151] width 12 height 12
click at [392, 182] on div "GYM" at bounding box center [396, 179] width 161 height 21
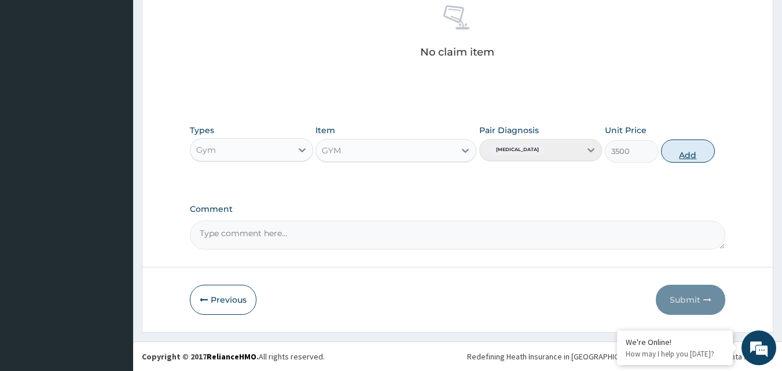
click at [676, 157] on button "Add" at bounding box center [688, 151] width 54 height 23
type input "0"
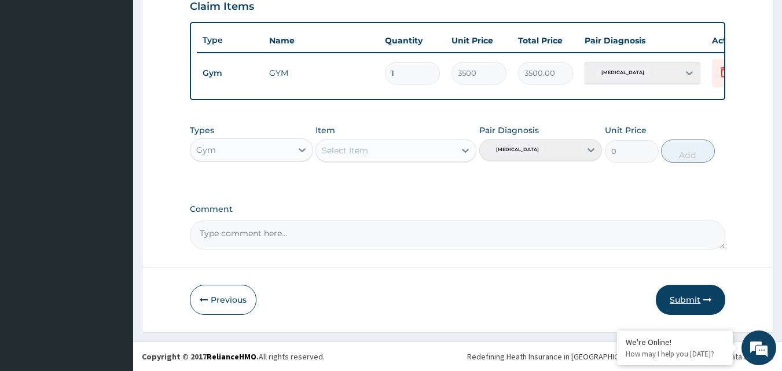
click at [701, 299] on button "Submit" at bounding box center [690, 300] width 69 height 30
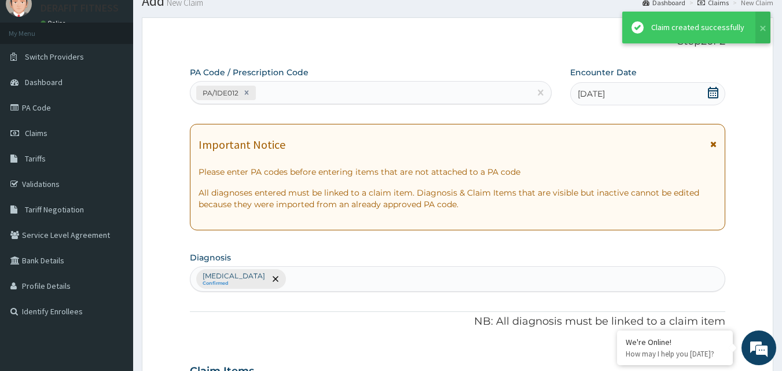
scroll to position [418, 0]
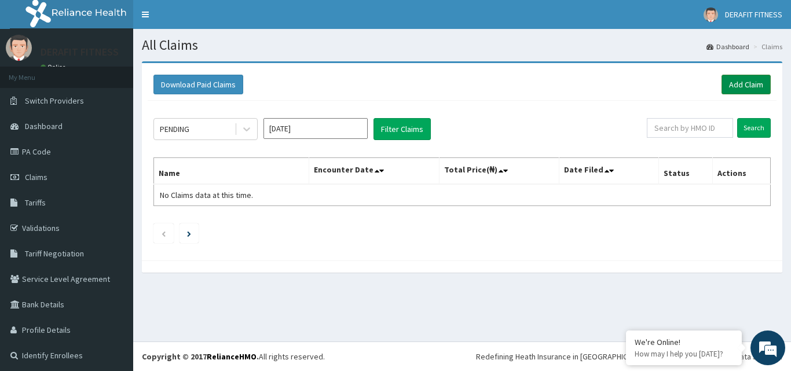
click at [740, 88] on link "Add Claim" at bounding box center [746, 85] width 49 height 20
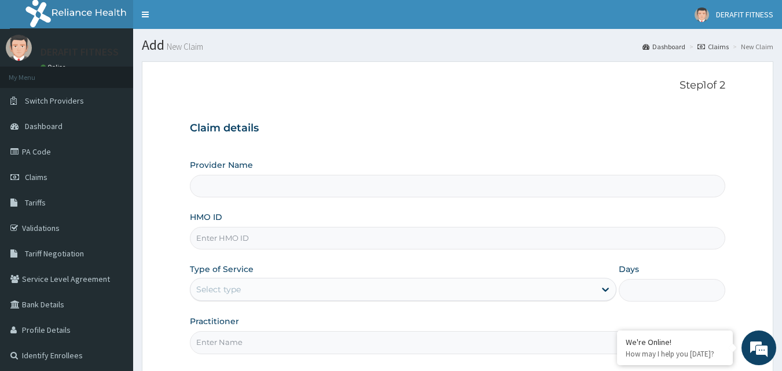
type input "DERAFIT FITNESS CLUB"
type input "1"
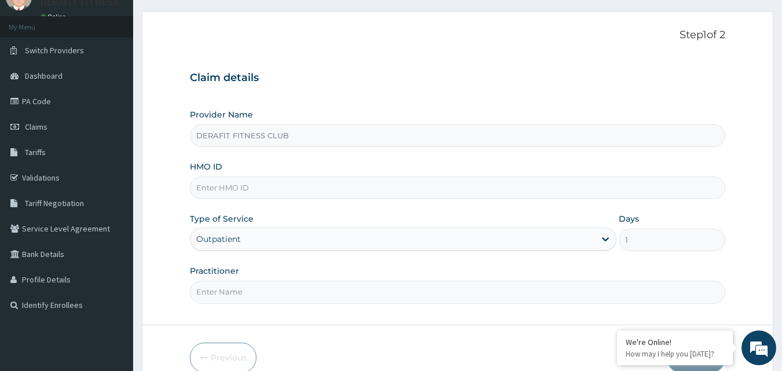
scroll to position [108, 0]
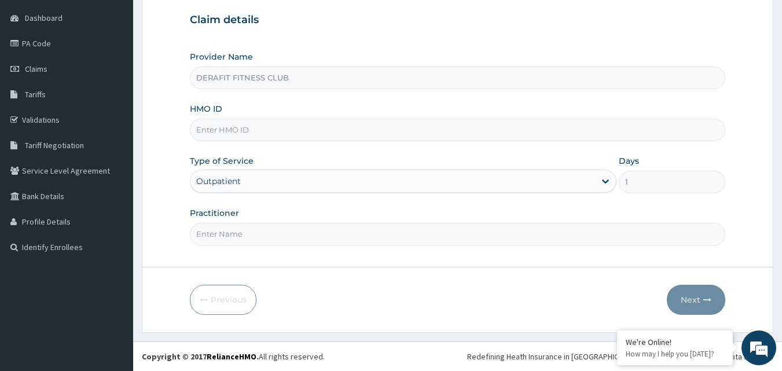
click at [217, 110] on label "HMO ID" at bounding box center [206, 109] width 32 height 12
click at [217, 119] on input "HMO ID" at bounding box center [458, 130] width 536 height 23
click at [219, 128] on input "HMO ID" at bounding box center [458, 130] width 536 height 23
paste input "PSA/10026/A"
type input "PSA/10026/A"
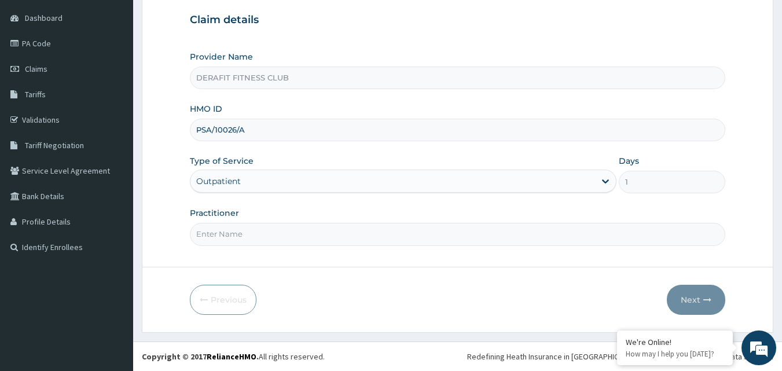
click at [256, 226] on input "Practitioner" at bounding box center [458, 234] width 536 height 23
type input "[PERSON_NAME]"
click at [695, 298] on button "Next" at bounding box center [696, 300] width 58 height 30
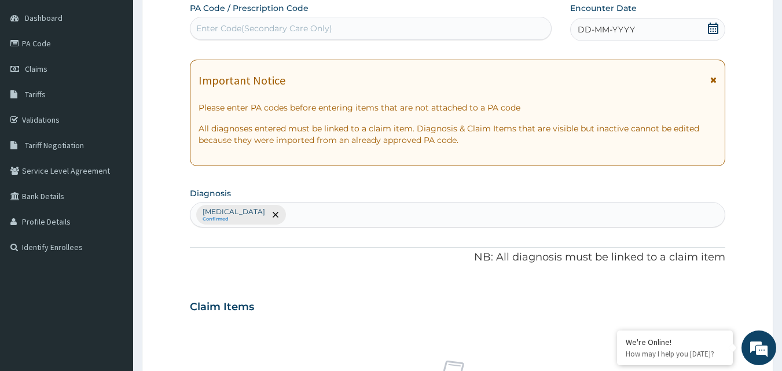
click at [248, 30] on div "Enter Code(Secondary Care Only)" at bounding box center [264, 29] width 136 height 12
paste input "PA/F6532F"
type input "PA/F6532F"
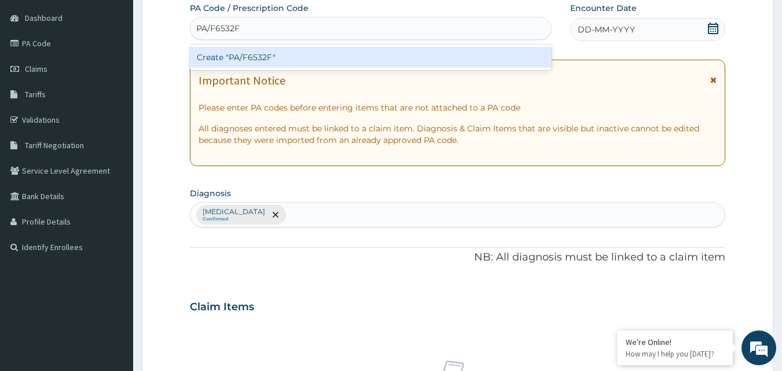
click at [380, 57] on div "Create "PA/F6532F"" at bounding box center [371, 57] width 363 height 21
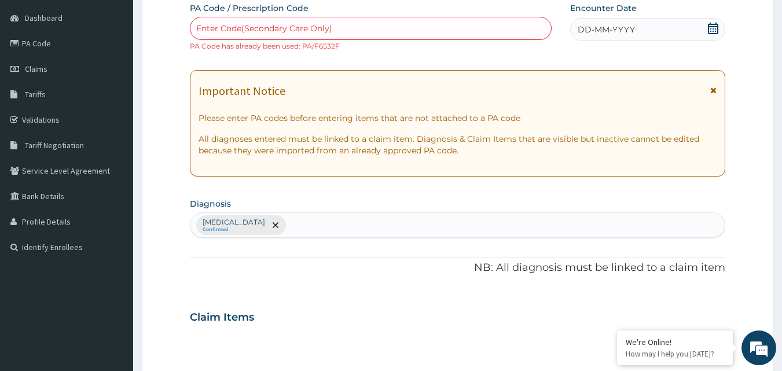
click at [713, 31] on icon at bounding box center [713, 29] width 10 height 12
click at [391, 61] on div "PA Code / Prescription Code Enter Code(Secondary Care Only) PA Code has already…" at bounding box center [458, 308] width 536 height 613
click at [270, 28] on div "Enter Code(Secondary Care Only)" at bounding box center [264, 29] width 136 height 12
paste input "PA/F6532F"
type input "PA/F6532F"
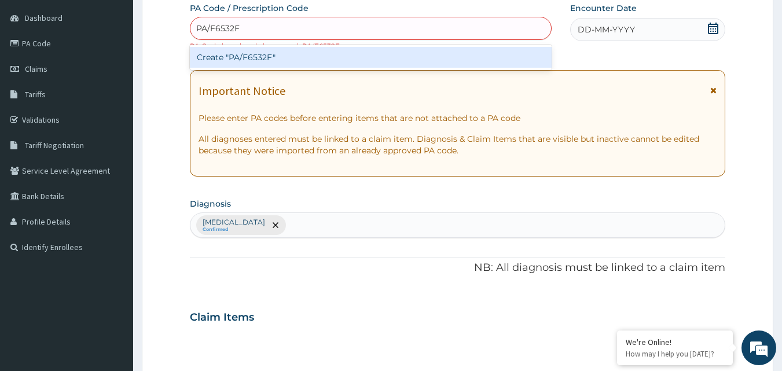
click at [269, 56] on div "Create "PA/F6532F"" at bounding box center [371, 57] width 363 height 21
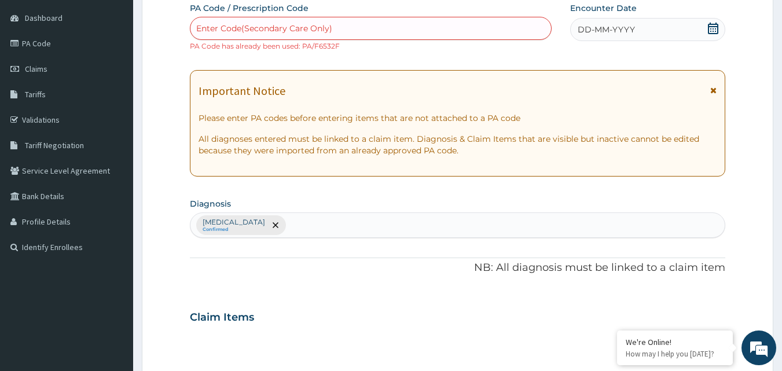
paste input "PA/202286"
type input "PA/202286"
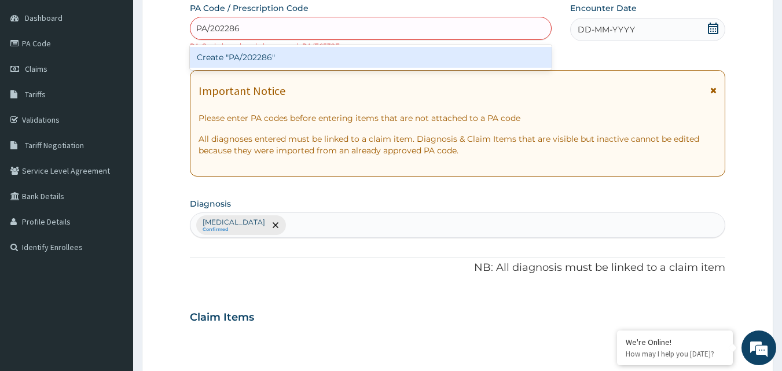
click at [281, 59] on div "Create "PA/202286"" at bounding box center [371, 57] width 363 height 21
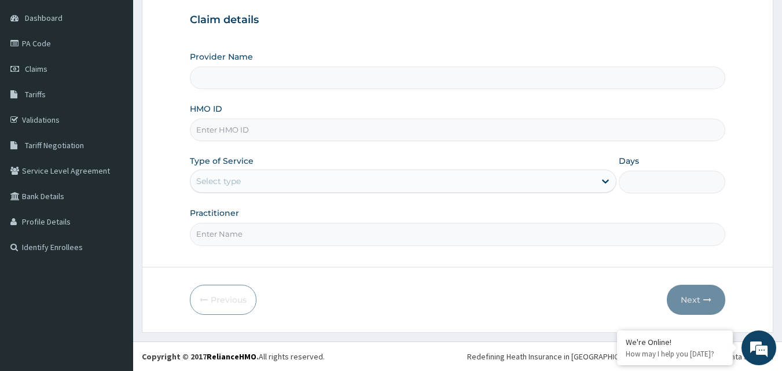
drag, startPoint x: 174, startPoint y: 328, endPoint x: 186, endPoint y: 280, distance: 50.3
click at [174, 328] on form "Step 1 of 2 Claim details Provider Name HMO ID Type of Service Select type Days…" at bounding box center [458, 143] width 632 height 380
click at [233, 141] on input "HMO ID" at bounding box center [458, 130] width 536 height 23
paste input "PSA/10026/A"
type input "PSA/10026/A"
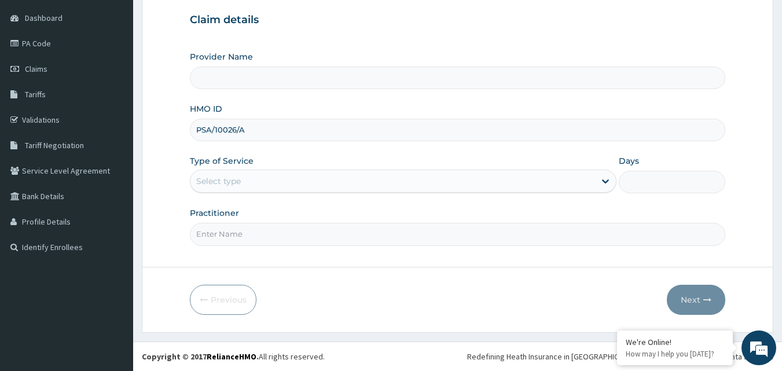
click at [218, 228] on input "Practitioner" at bounding box center [458, 234] width 536 height 23
type input "DERAFIT FITNESS CLUB"
type input "1"
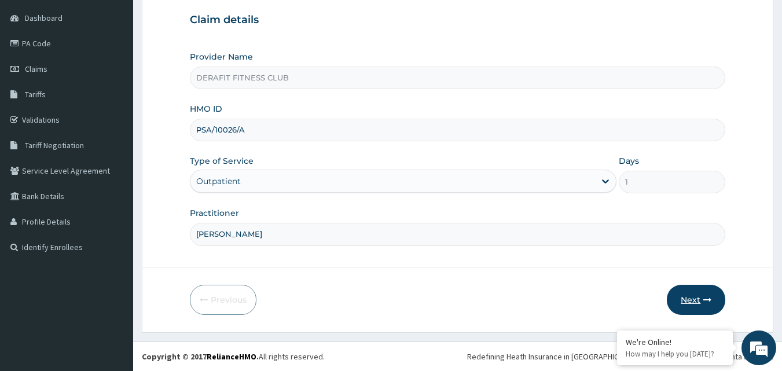
type input "NKECHI DORIS"
click at [708, 302] on icon "button" at bounding box center [708, 300] width 8 height 8
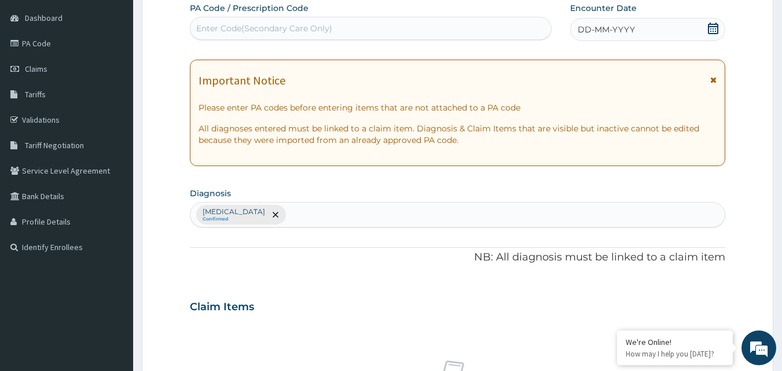
click at [291, 19] on div "Enter Code(Secondary Care Only)" at bounding box center [371, 28] width 363 height 23
paste input "PA/202286"
type input "PA/202286"
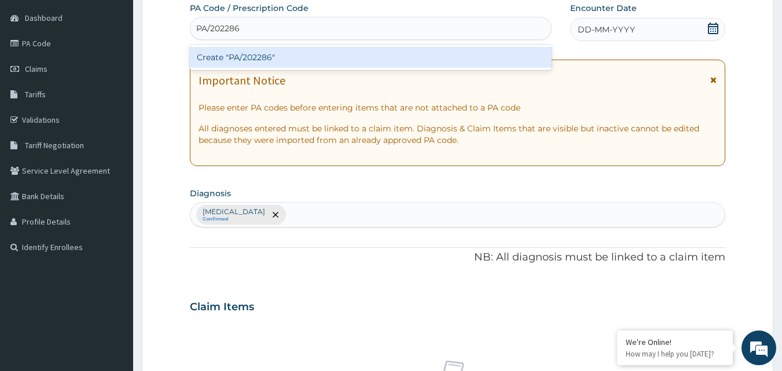
click at [284, 50] on div "Create "PA/202286"" at bounding box center [371, 57] width 363 height 21
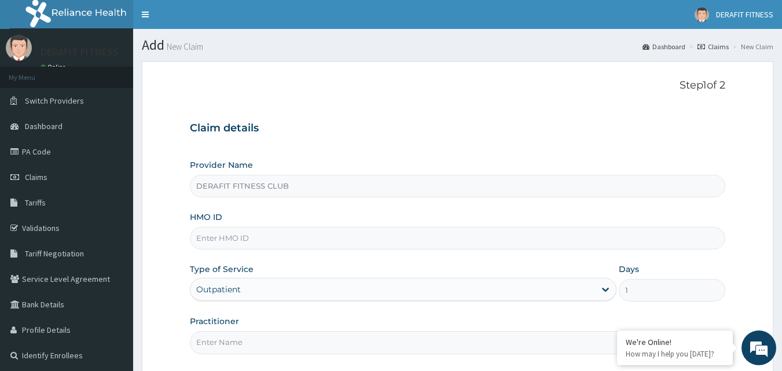
click at [259, 235] on input "HMO ID" at bounding box center [458, 238] width 536 height 23
click at [221, 243] on input "HMO ID" at bounding box center [458, 238] width 536 height 23
paste input "PSA/10026/A"
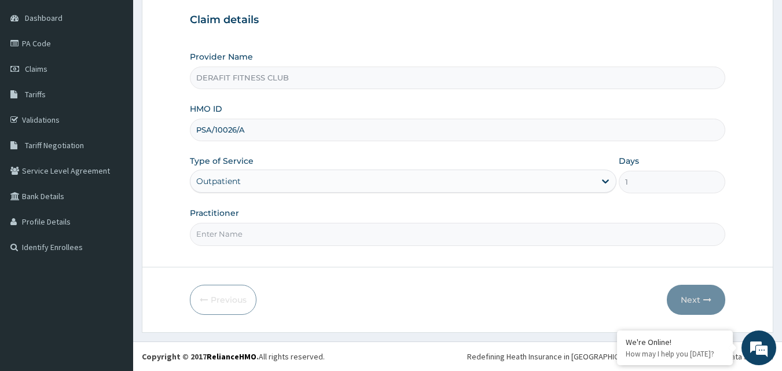
type input "PSA/10026/A"
click at [233, 240] on input "Practitioner" at bounding box center [458, 234] width 536 height 23
type input "n"
type input "B"
type input "NJECHI DORIS"
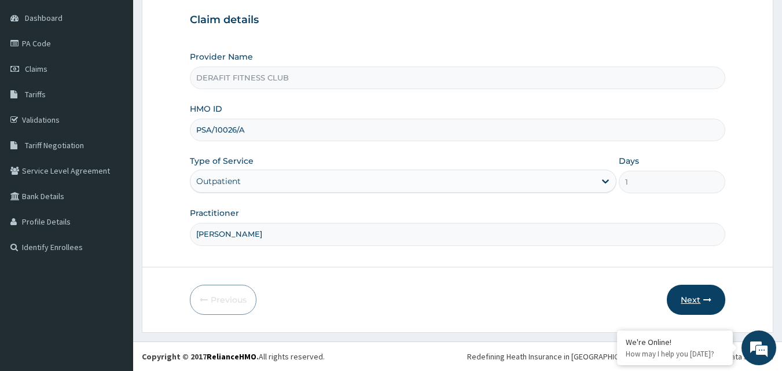
click at [697, 303] on button "Next" at bounding box center [696, 300] width 58 height 30
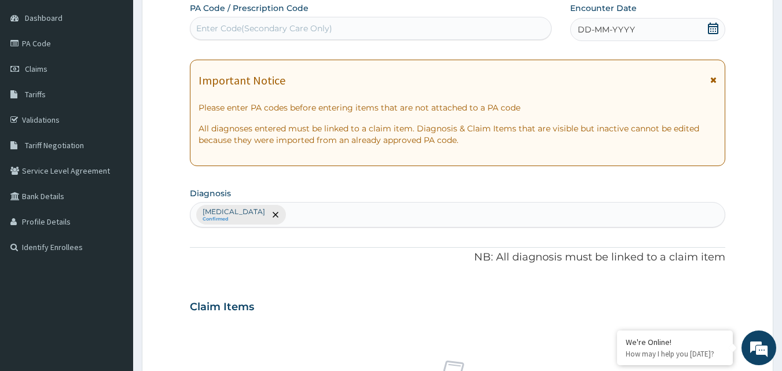
click at [266, 27] on div "Enter Code(Secondary Care Only)" at bounding box center [264, 29] width 136 height 12
paste input "PA/202286"
type input "PA/202286"
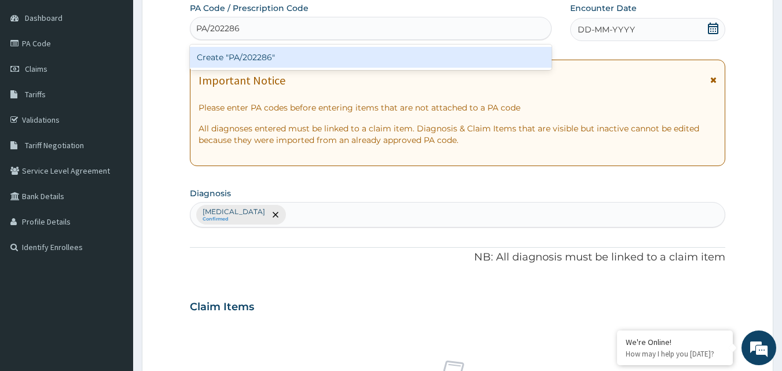
click at [284, 57] on div "Create "PA/202286"" at bounding box center [371, 57] width 363 height 21
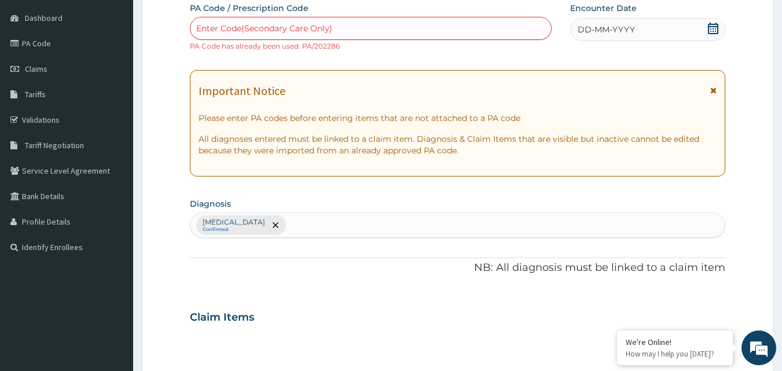
paste input "PA/4846D6"
type input "PA/4846D6"
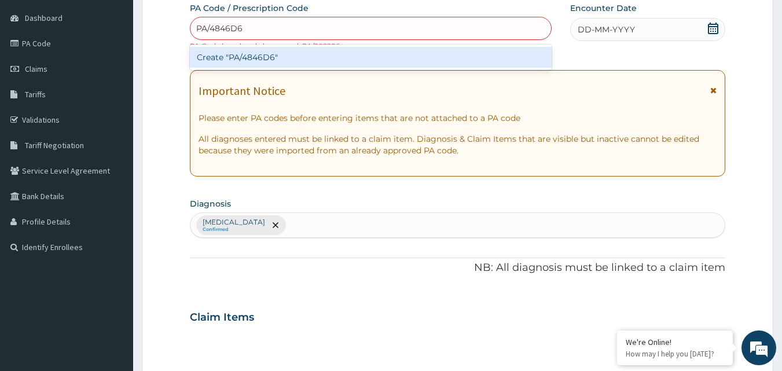
click at [284, 54] on div "Create "PA/4846D6"" at bounding box center [371, 57] width 363 height 21
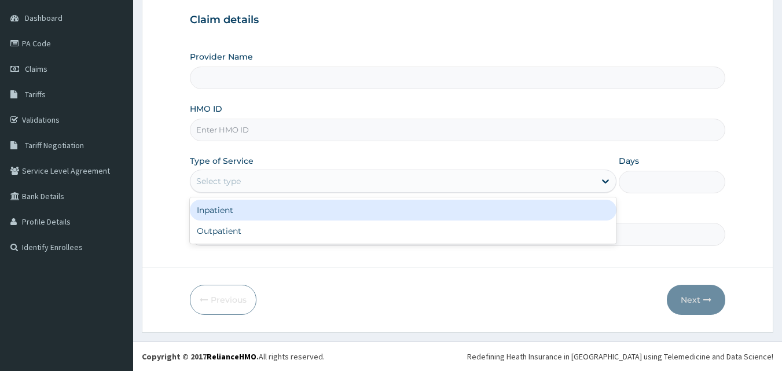
click at [225, 182] on div "Select type" at bounding box center [218, 181] width 45 height 12
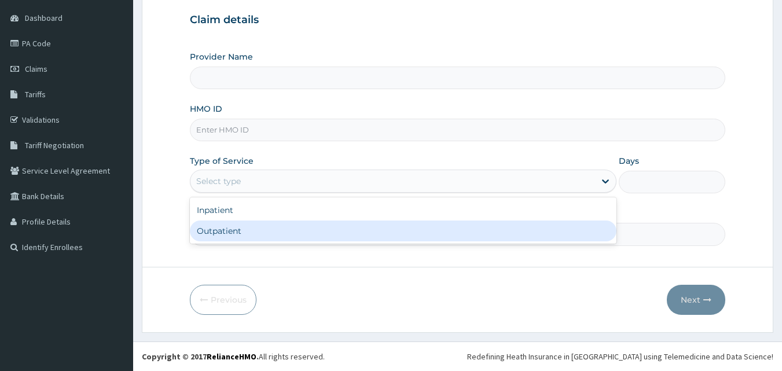
click at [234, 233] on div "Outpatient" at bounding box center [403, 231] width 427 height 21
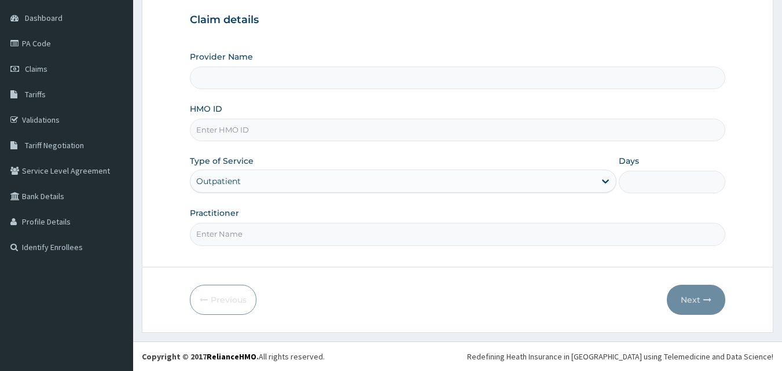
type input "1"
click at [225, 238] on input "Practitioner" at bounding box center [458, 234] width 536 height 23
click at [224, 137] on input "HMO ID" at bounding box center [458, 130] width 536 height 23
paste input "PSA/10026/A"
type input "PSA/10026/A"
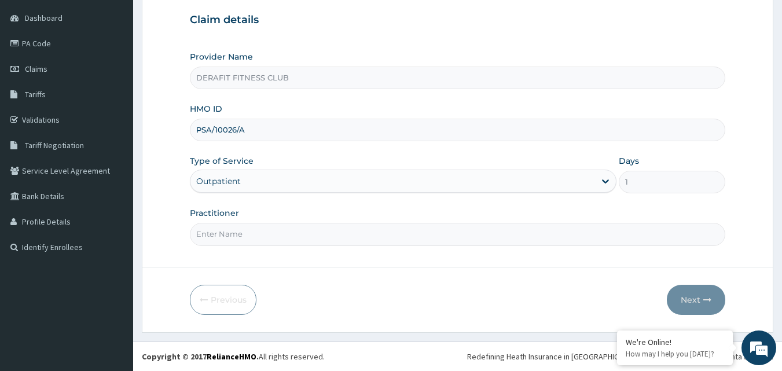
type input "DERAFIT FITNESS CLUB"
type input "PSA/10026/A"
click at [235, 232] on input "Practitioner" at bounding box center [458, 234] width 536 height 23
type input "[PERSON_NAME]"
click at [696, 303] on button "Next" at bounding box center [696, 300] width 58 height 30
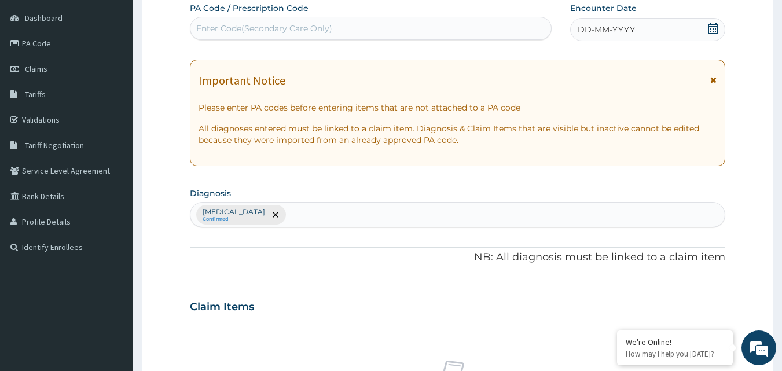
click at [243, 28] on div "Enter Code(Secondary Care Only)" at bounding box center [264, 29] width 136 height 12
paste input "PA/4846D6"
type input "PA/4846D6"
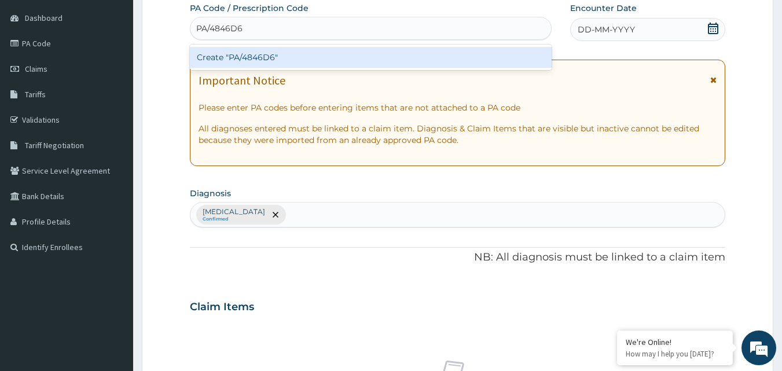
click at [258, 58] on div "Create "PA/4846D6"" at bounding box center [371, 57] width 363 height 21
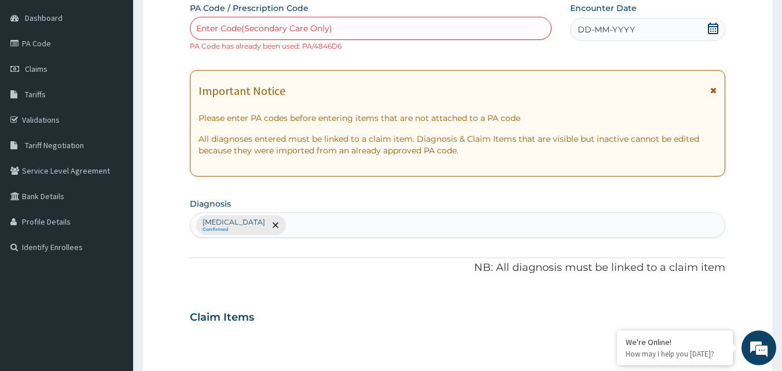
paste input "PA/F6532F"
type input "PA/F6532F"
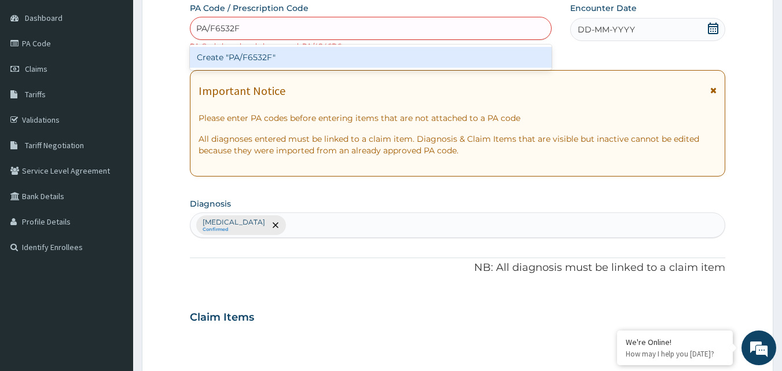
click at [357, 56] on div "Create "PA/F6532F"" at bounding box center [371, 57] width 363 height 21
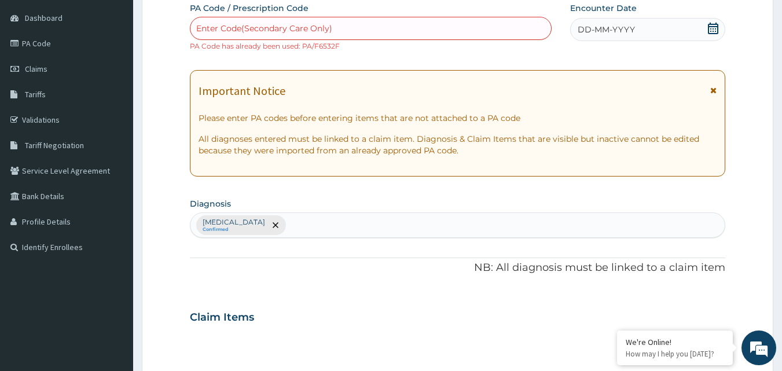
scroll to position [50, 0]
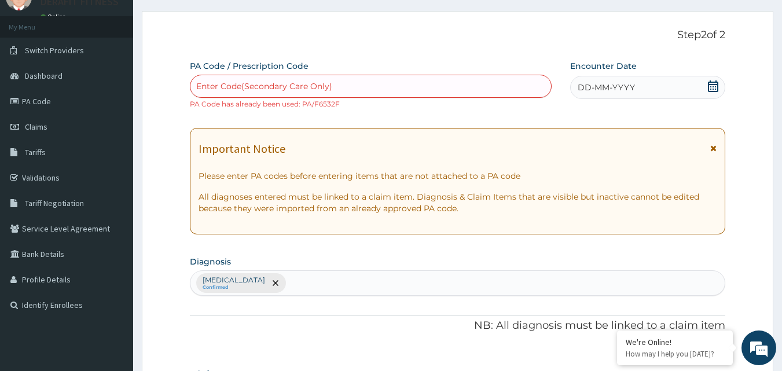
click at [224, 86] on div "Enter Code(Secondary Care Only)" at bounding box center [264, 87] width 136 height 12
paste input "PA/F6532F"
type input "PA/F6532F"
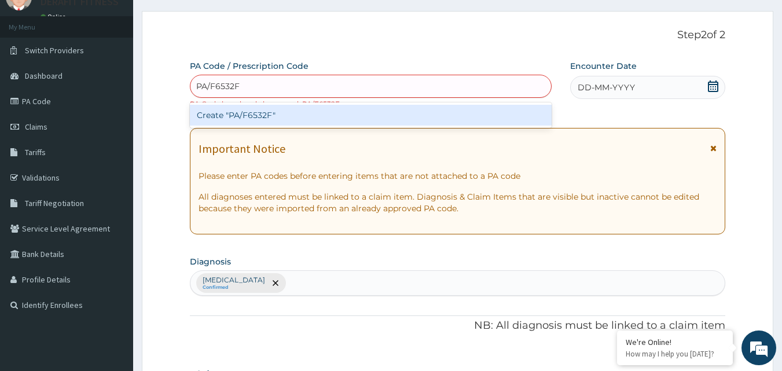
click at [269, 114] on div "Create "PA/F6532F"" at bounding box center [371, 115] width 363 height 21
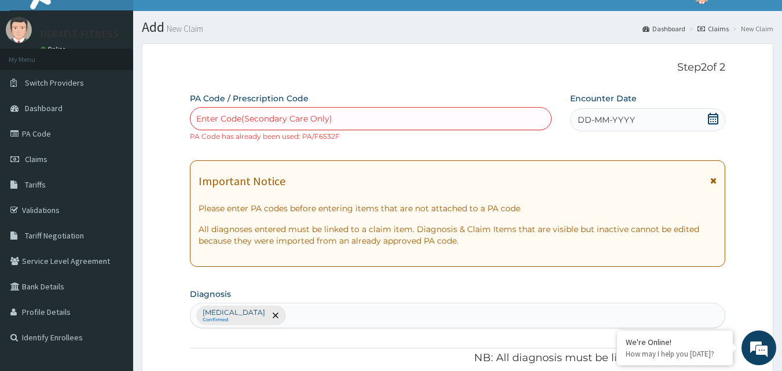
scroll to position [0, 0]
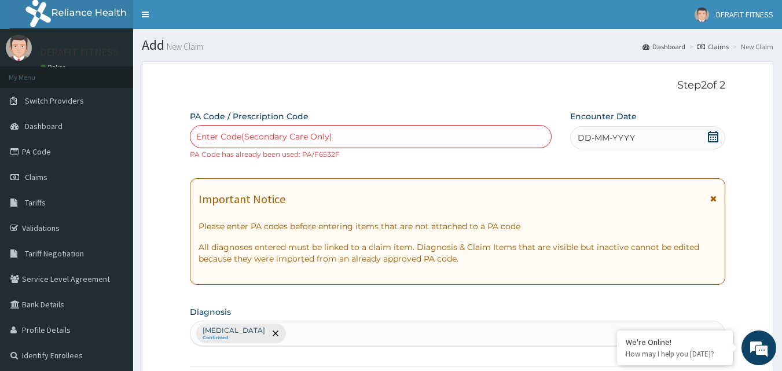
paste input "PA/4846D6"
type input "PA/4846D6"
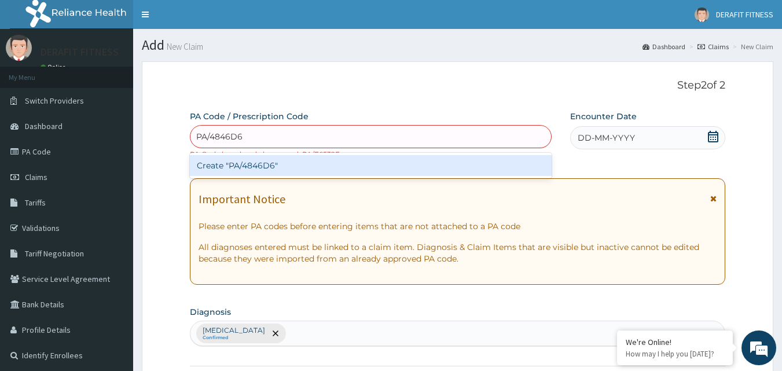
click at [320, 173] on div "Create "PA/4846D6"" at bounding box center [371, 165] width 363 height 21
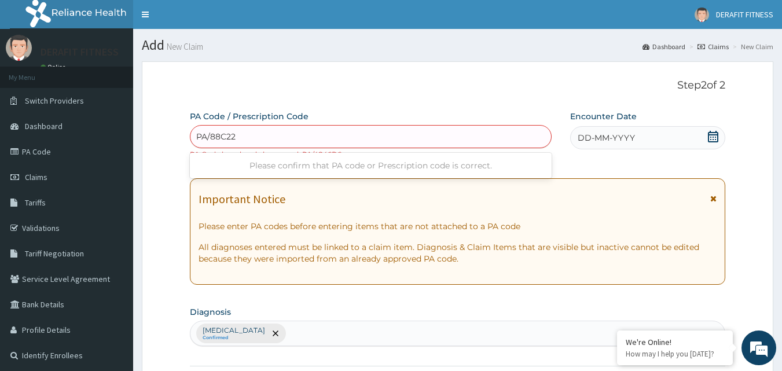
type input "PA/88C22B"
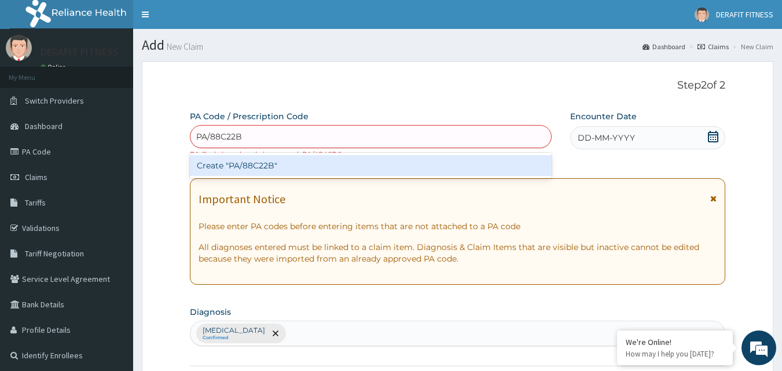
click at [321, 172] on div "Create "PA/88C22B"" at bounding box center [371, 165] width 363 height 21
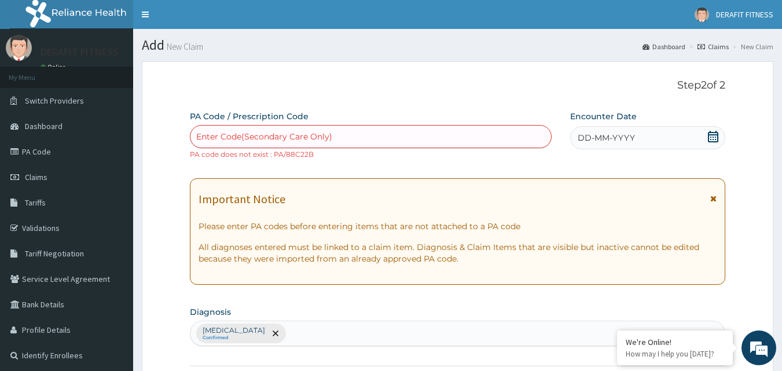
click at [281, 138] on div "Enter Code(Secondary Care Only)" at bounding box center [264, 137] width 136 height 12
paste input "PA/F6532F"
type input "PA/F6532F"
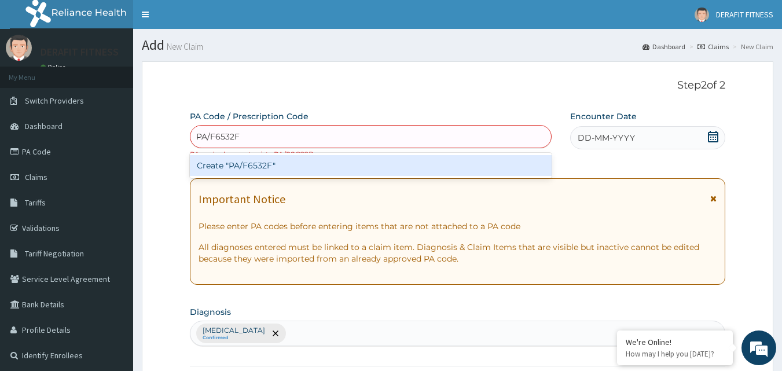
click at [287, 163] on div "Create "PA/F6532F"" at bounding box center [371, 165] width 363 height 21
